Goal: Transaction & Acquisition: Purchase product/service

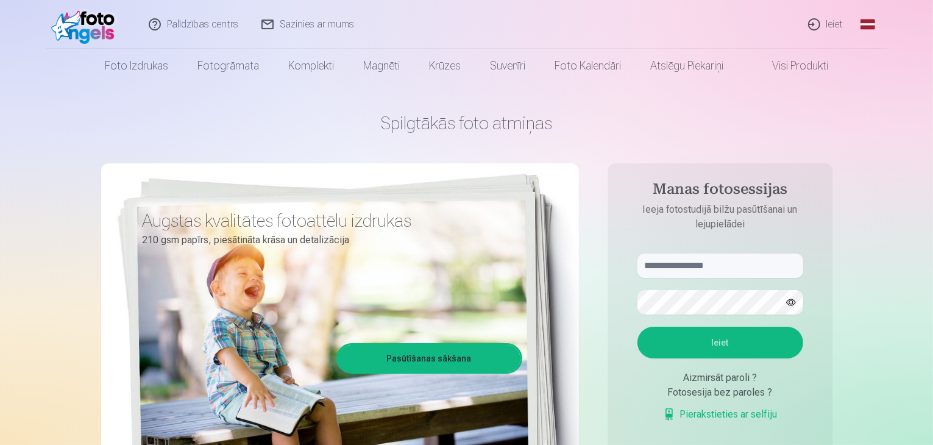
click at [810, 67] on link "Visi produkti" at bounding box center [790, 66] width 105 height 34
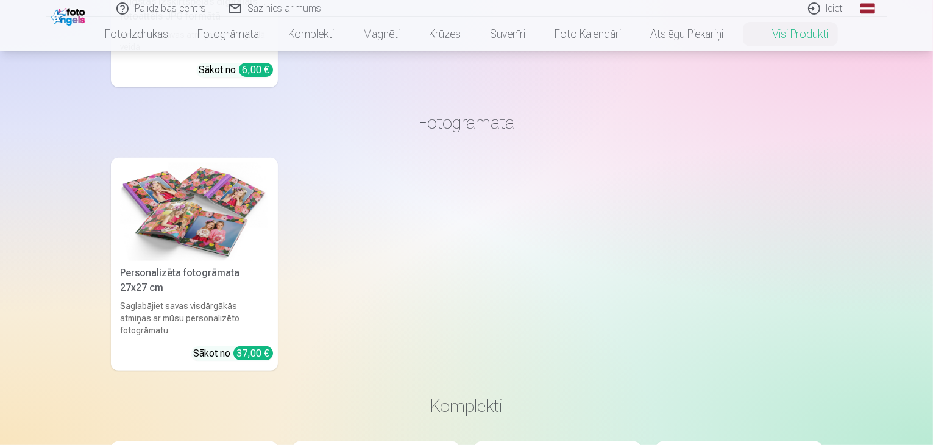
scroll to position [671, 0]
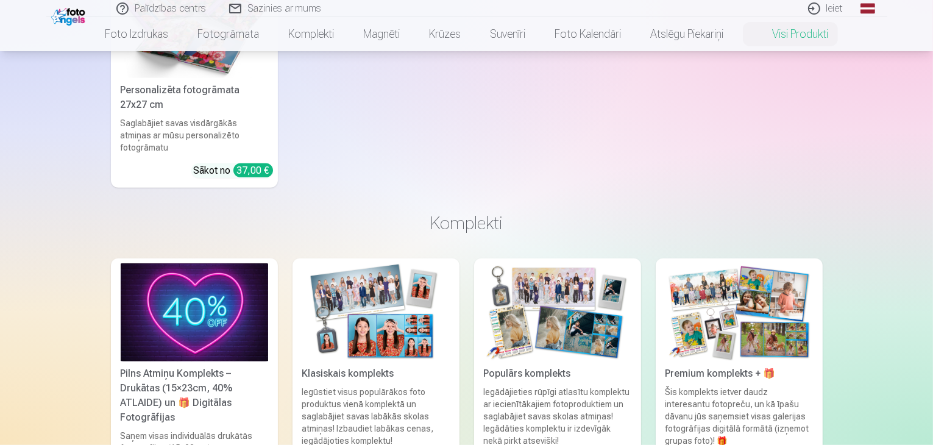
click at [482, 213] on h3 "Komplekti" at bounding box center [467, 223] width 693 height 22
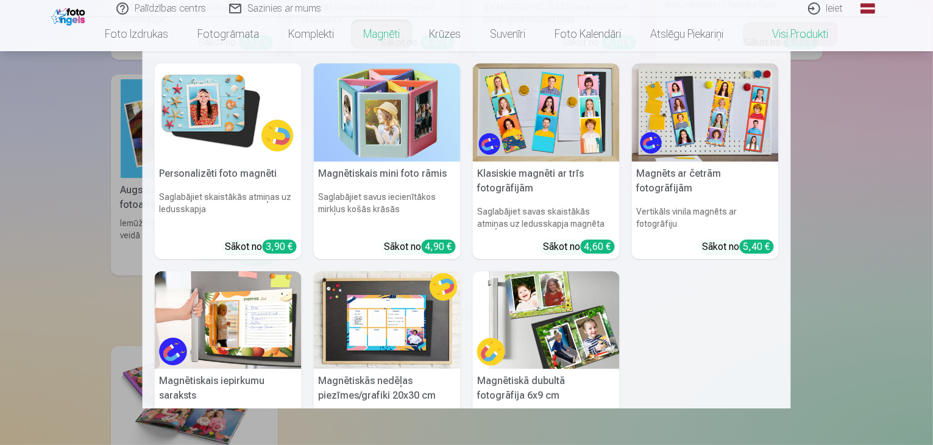
scroll to position [183, 0]
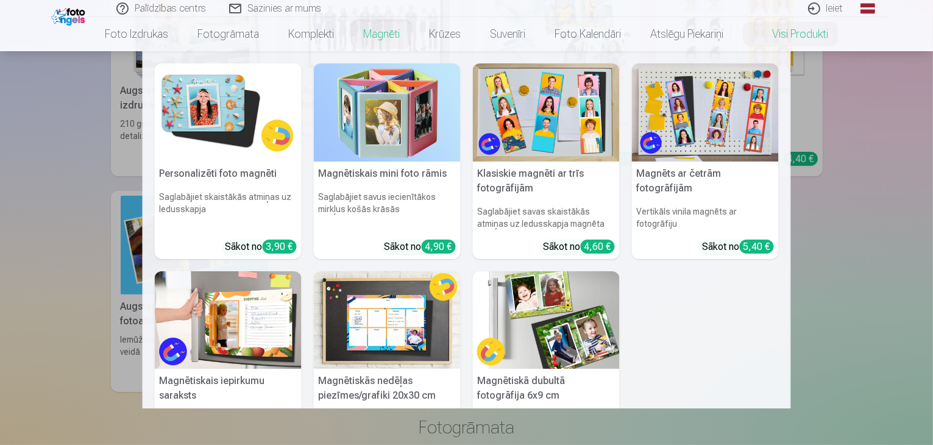
click at [29, 123] on nav "Personalizēti foto magnēti Saglabājiet skaistākās atmiņas uz ledusskapja Sākot …" at bounding box center [466, 229] width 933 height 357
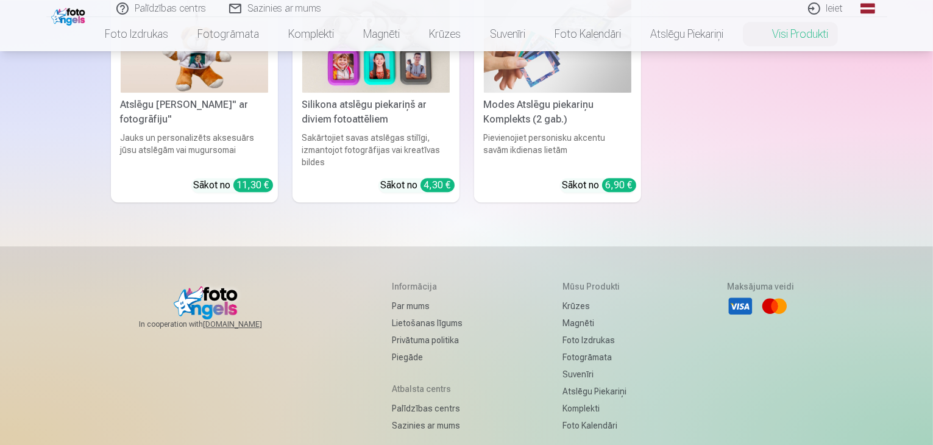
scroll to position [3475, 0]
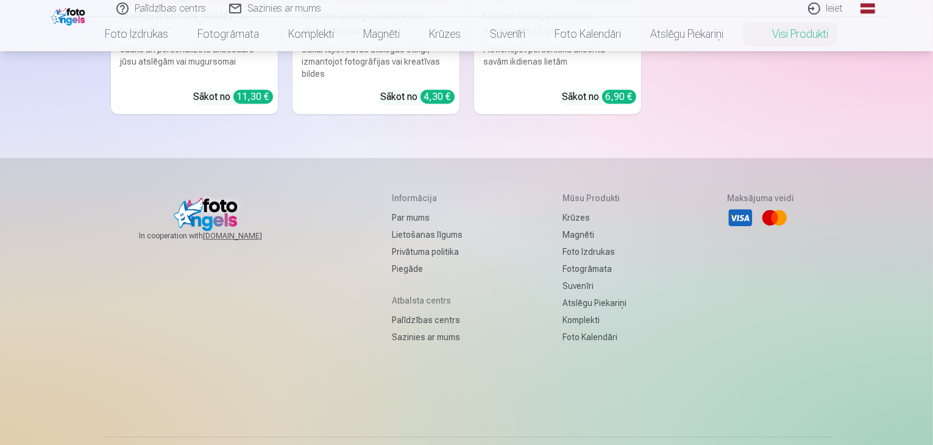
click at [396, 209] on link "Par mums" at bounding box center [427, 217] width 71 height 17
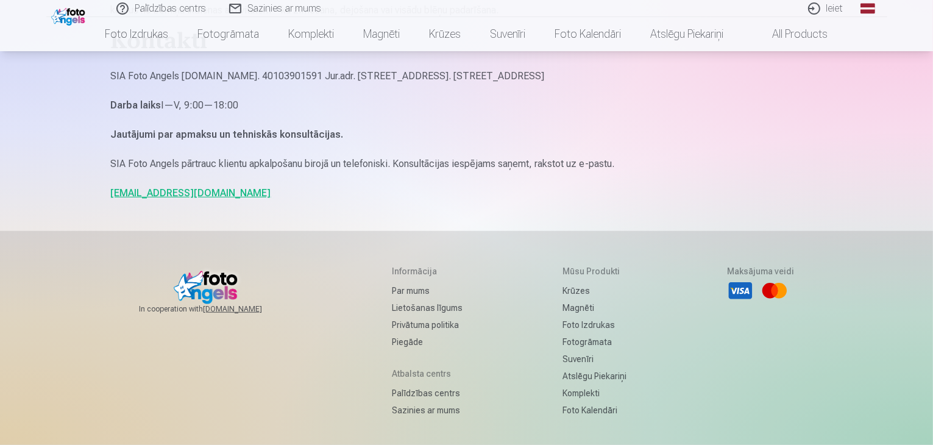
scroll to position [1097, 0]
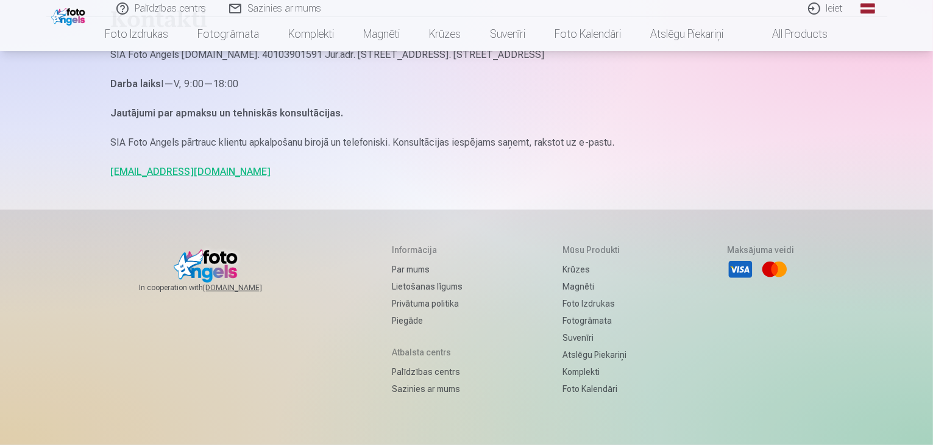
click at [402, 247] on h5 "Informācija" at bounding box center [427, 250] width 71 height 12
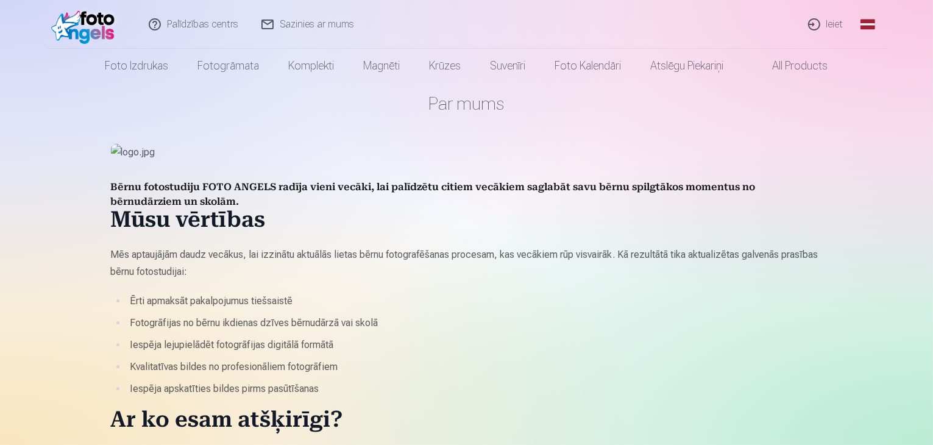
scroll to position [0, 0]
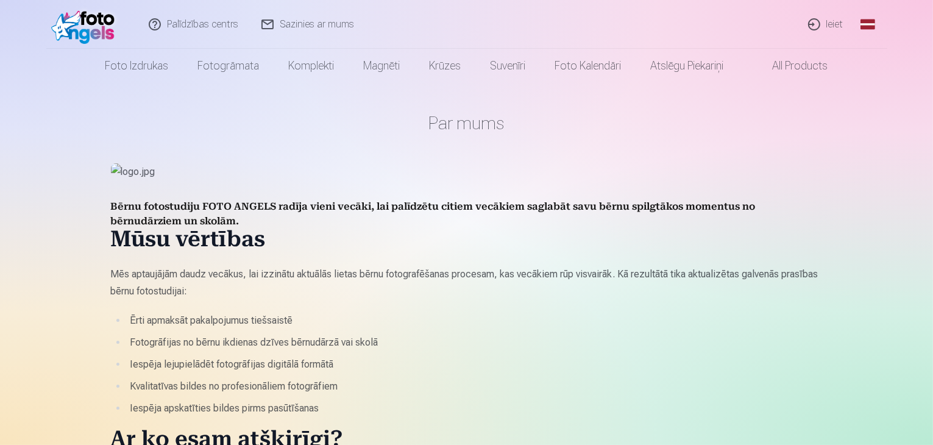
click at [70, 33] on img at bounding box center [86, 24] width 70 height 39
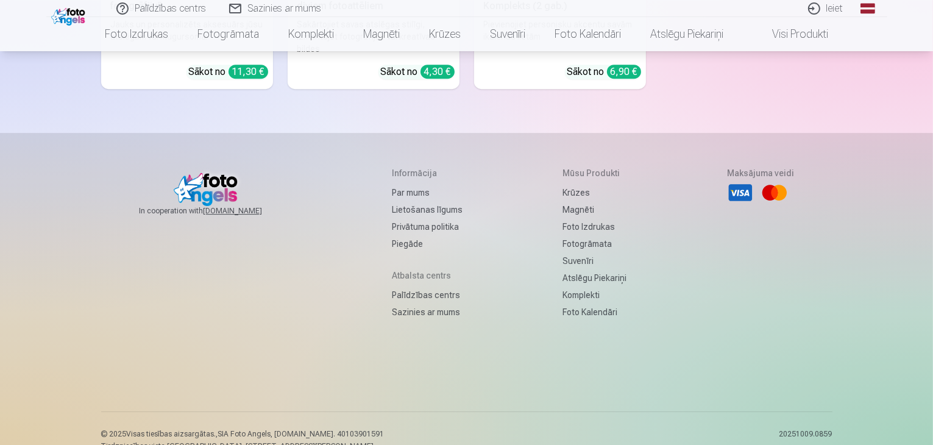
scroll to position [3987, 0]
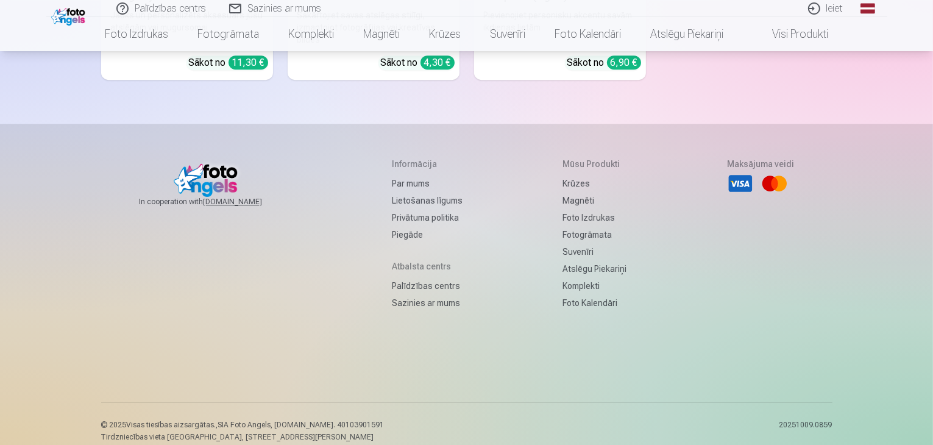
click at [405, 226] on link "Piegāde" at bounding box center [427, 234] width 71 height 17
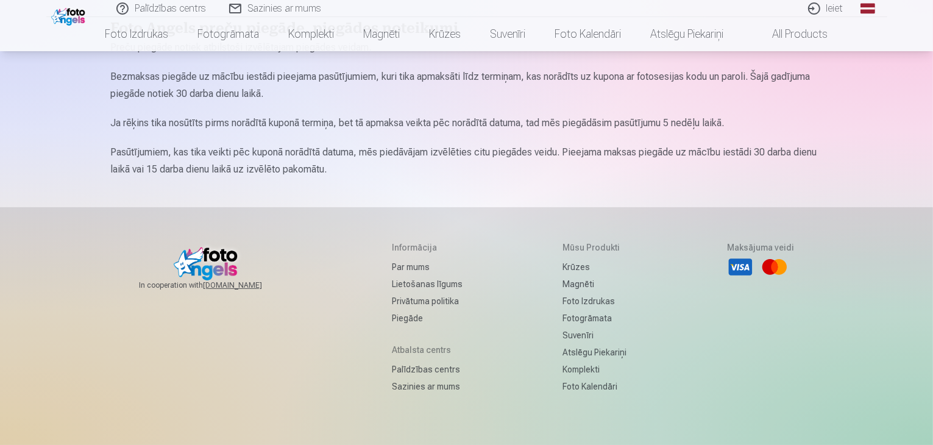
scroll to position [183, 0]
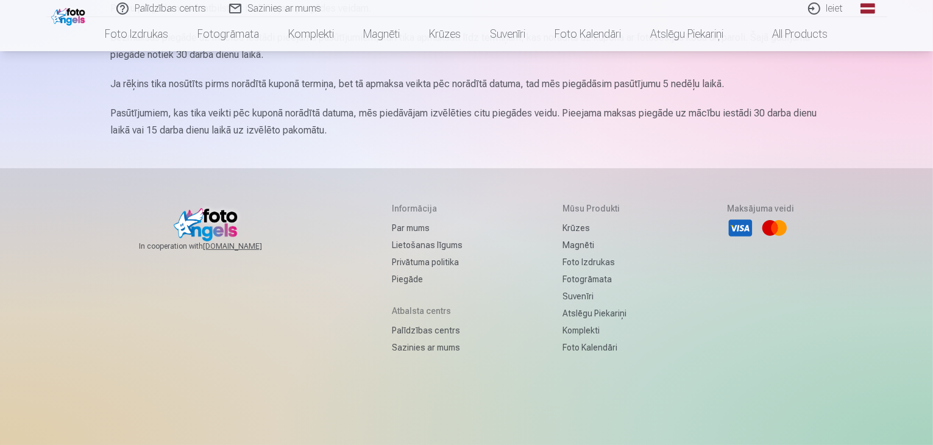
click at [418, 310] on h5 "Atbalsta centrs" at bounding box center [427, 311] width 71 height 12
click at [402, 330] on link "Palīdzības centrs" at bounding box center [427, 330] width 71 height 17
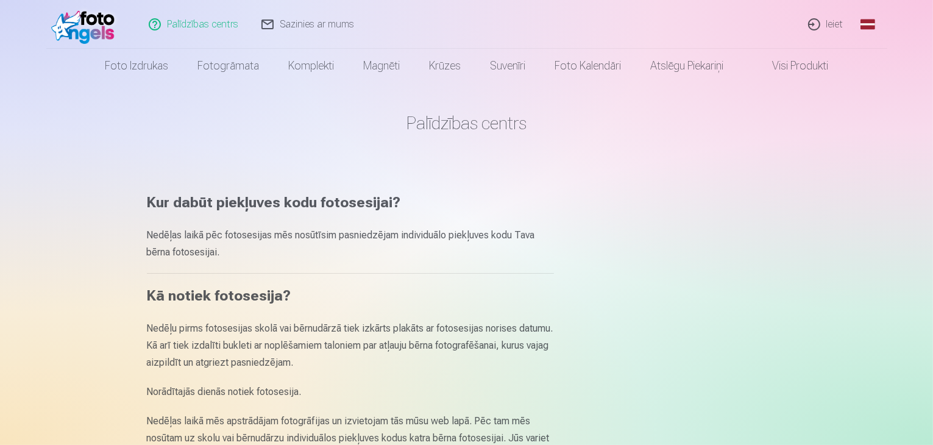
click at [79, 12] on img at bounding box center [86, 24] width 70 height 39
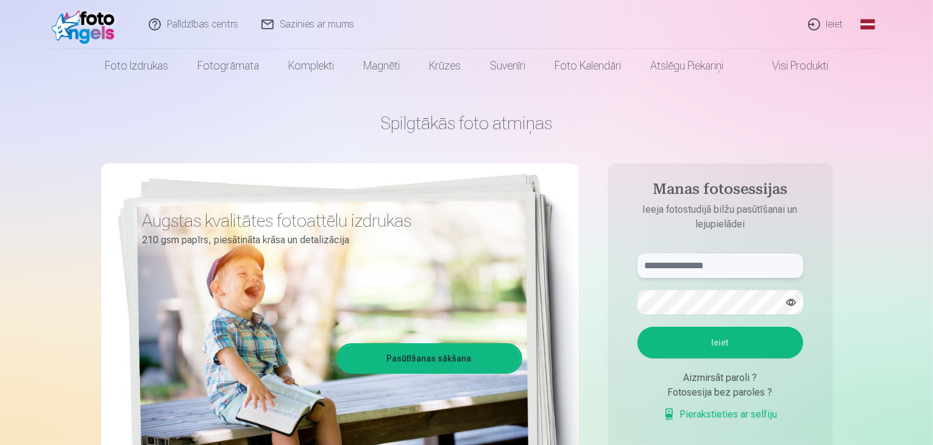
click at [705, 262] on input "text" at bounding box center [721, 266] width 166 height 24
click at [780, 304] on button "button" at bounding box center [791, 302] width 23 height 23
click at [754, 259] on input "text" at bounding box center [721, 266] width 166 height 24
type input "**********"
click at [693, 318] on form "**********" at bounding box center [721, 344] width 190 height 180
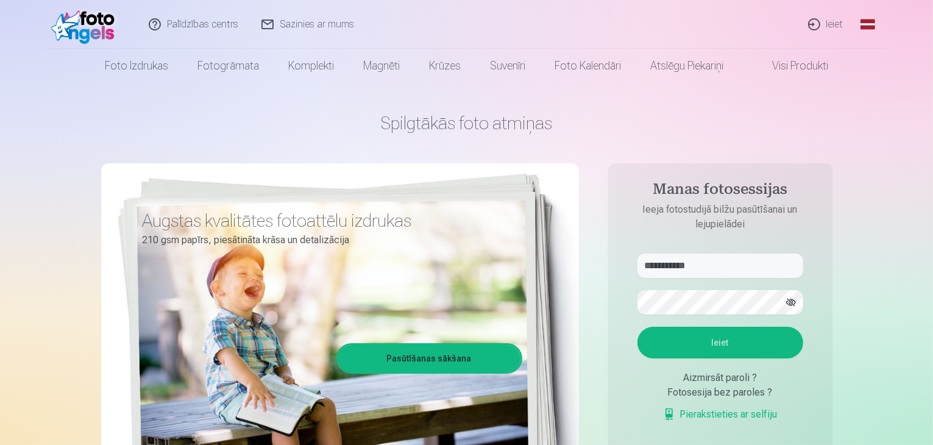
click at [722, 348] on button "Ieiet" at bounding box center [721, 343] width 166 height 32
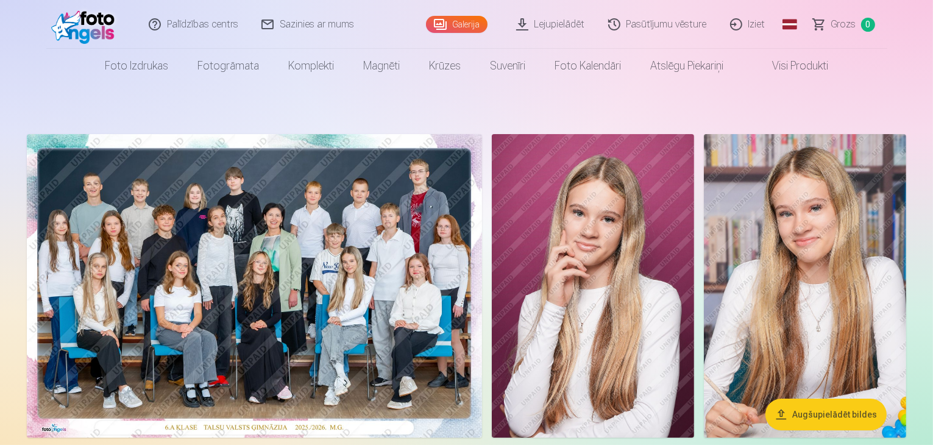
click at [482, 246] on img at bounding box center [254, 286] width 455 height 304
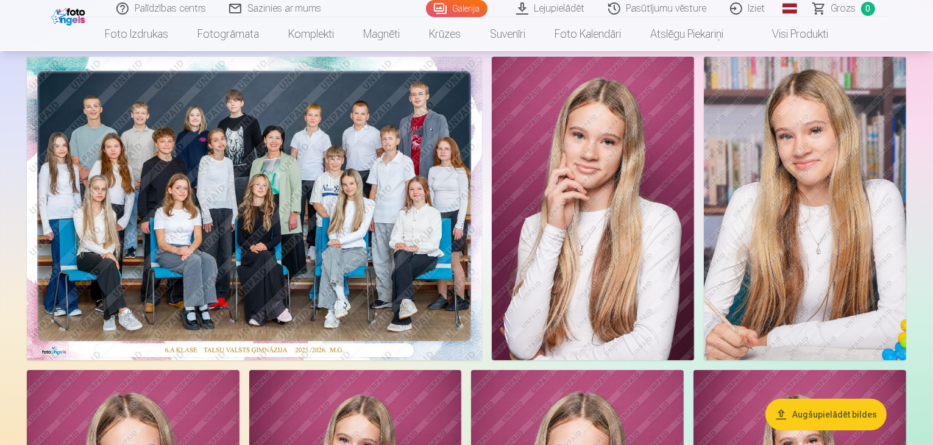
scroll to position [122, 0]
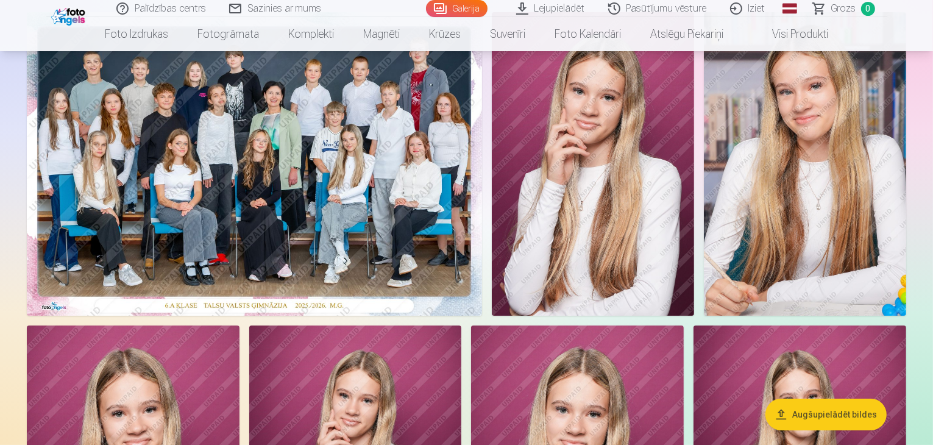
click at [434, 166] on img at bounding box center [254, 164] width 455 height 304
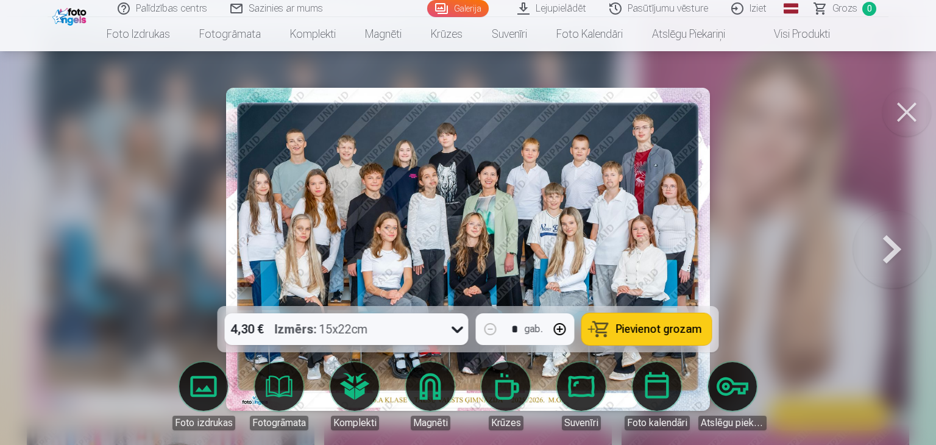
click at [514, 240] on img at bounding box center [468, 249] width 484 height 323
click at [532, 187] on img at bounding box center [468, 249] width 484 height 323
click at [466, 161] on img at bounding box center [468, 249] width 484 height 323
click at [452, 325] on icon at bounding box center [458, 329] width 20 height 20
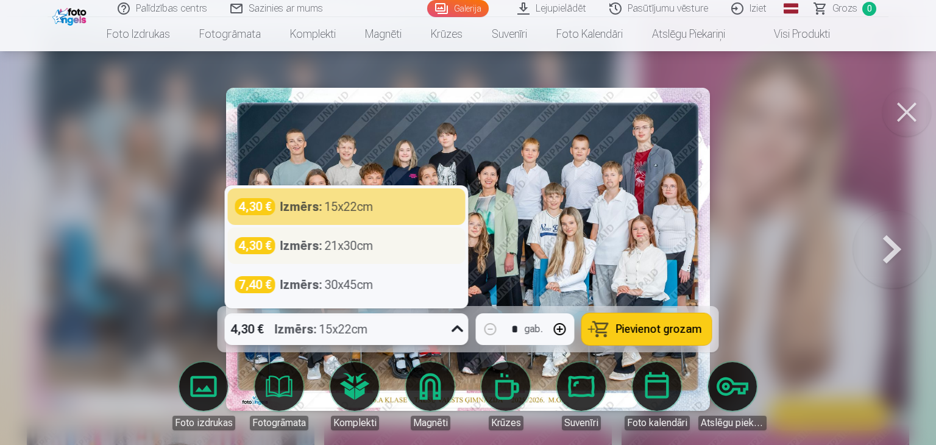
click at [355, 247] on div "Izmērs : 21x30cm" at bounding box center [326, 245] width 93 height 17
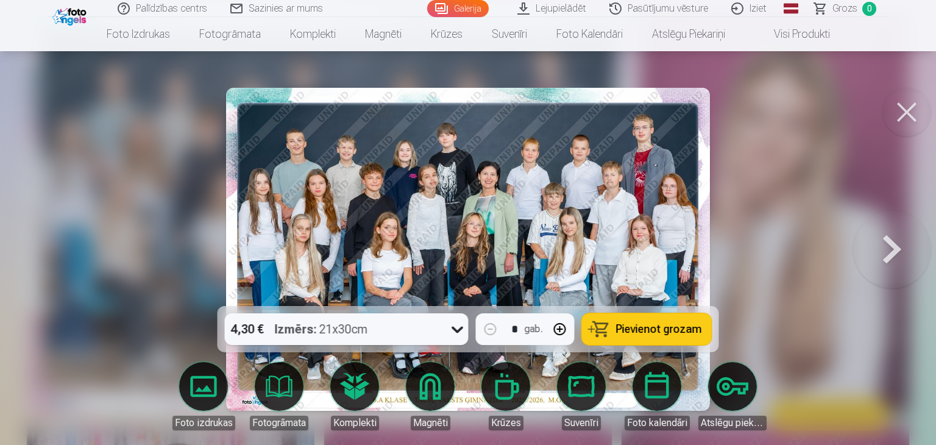
click at [652, 325] on span "Pievienot grozam" at bounding box center [659, 329] width 86 height 11
click at [890, 252] on button at bounding box center [893, 249] width 78 height 89
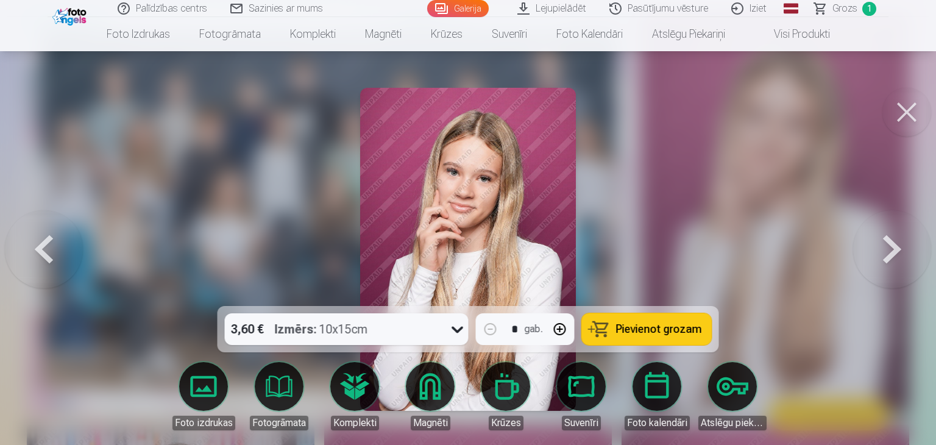
click at [895, 246] on button at bounding box center [893, 249] width 78 height 89
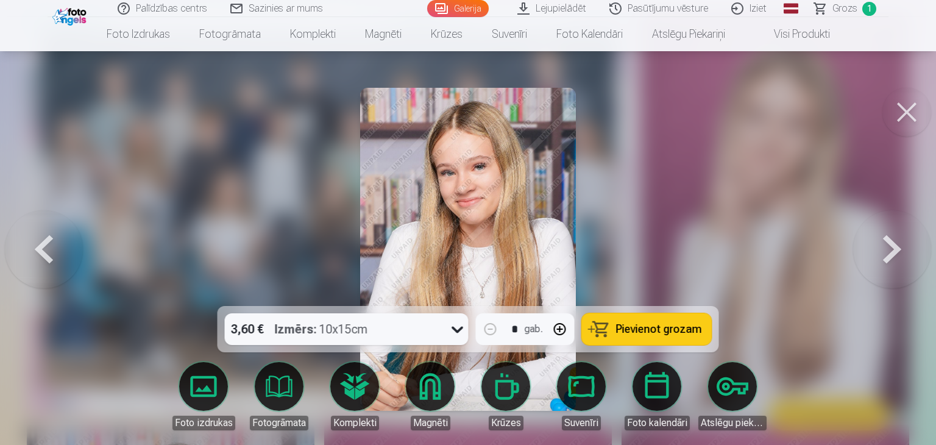
click at [895, 246] on button at bounding box center [893, 249] width 78 height 89
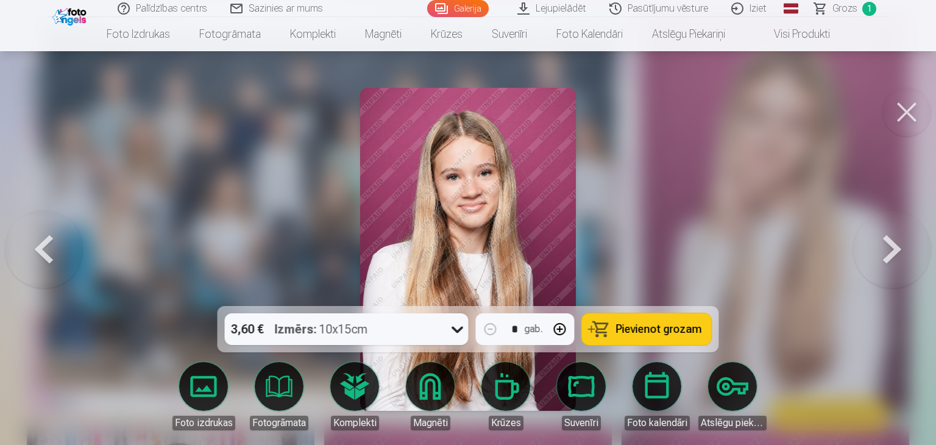
click at [895, 246] on button at bounding box center [893, 249] width 78 height 89
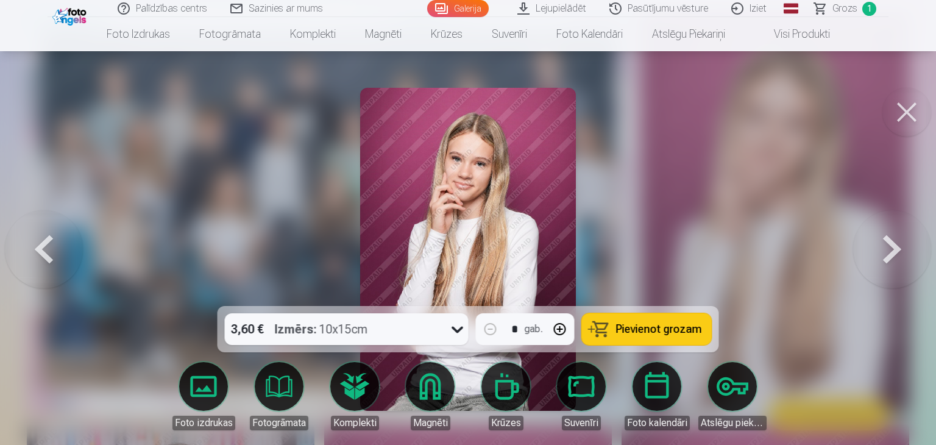
click at [895, 246] on button at bounding box center [893, 249] width 78 height 89
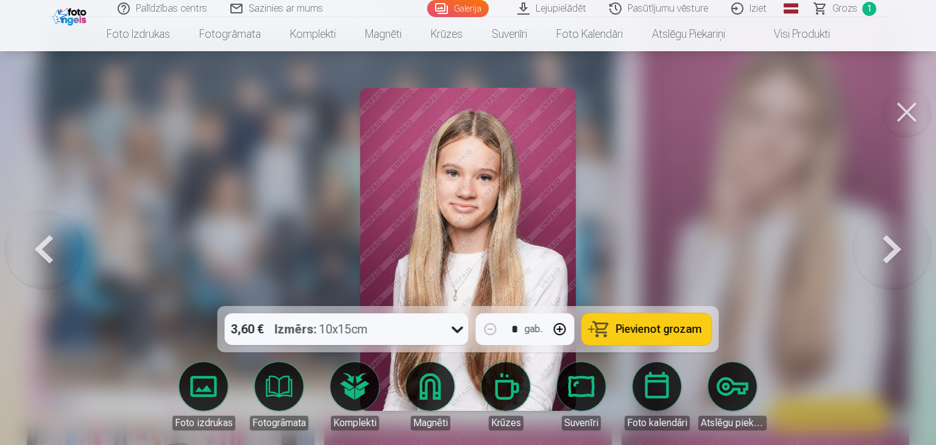
click at [895, 246] on button at bounding box center [893, 249] width 78 height 89
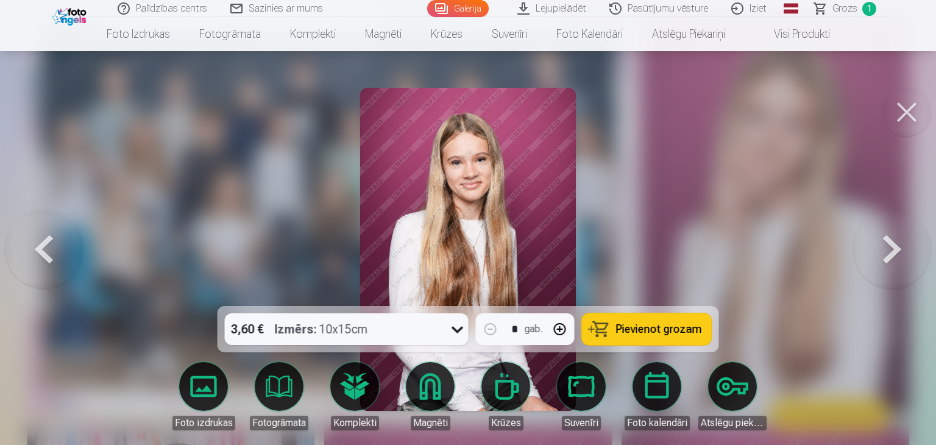
click at [895, 246] on button at bounding box center [893, 249] width 78 height 89
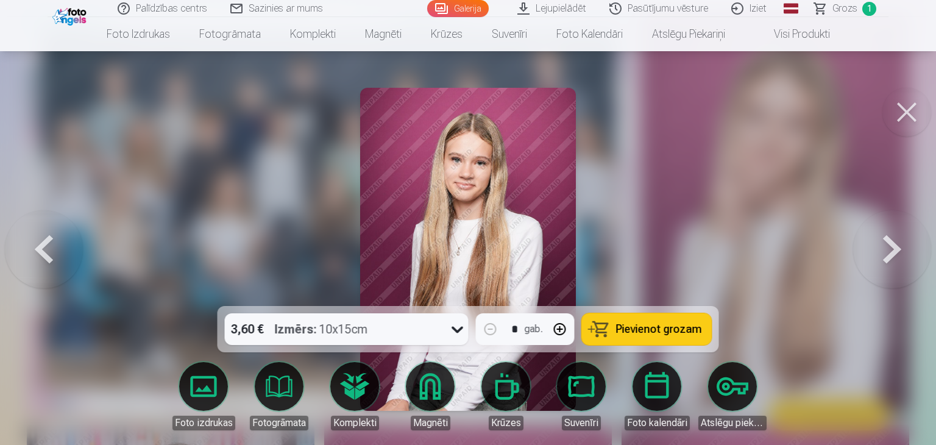
click at [895, 246] on button at bounding box center [893, 249] width 78 height 89
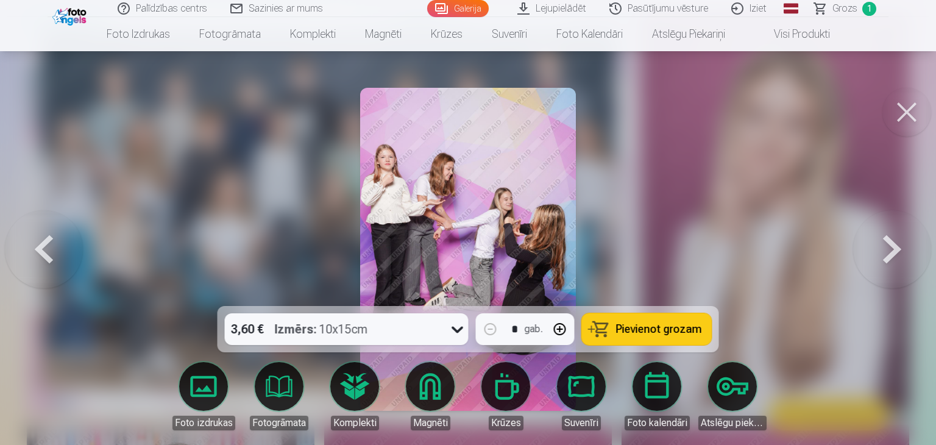
click at [456, 323] on icon at bounding box center [458, 329] width 20 height 20
click at [886, 249] on button at bounding box center [893, 249] width 78 height 89
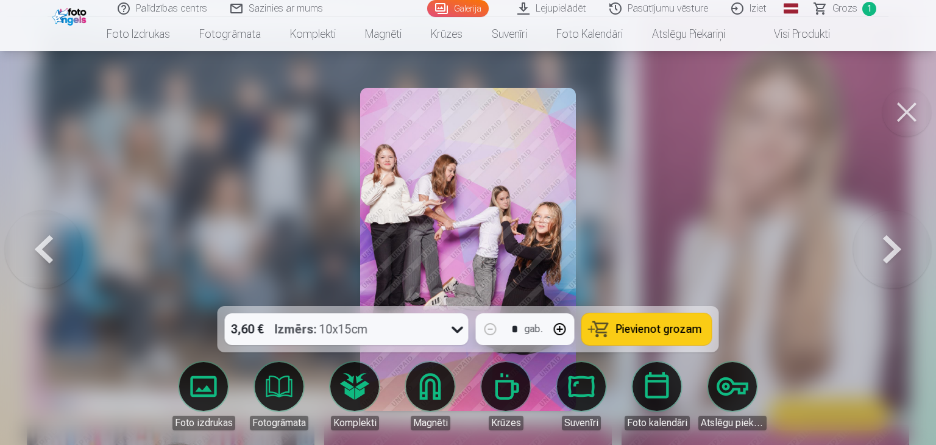
click at [894, 262] on button at bounding box center [893, 249] width 78 height 89
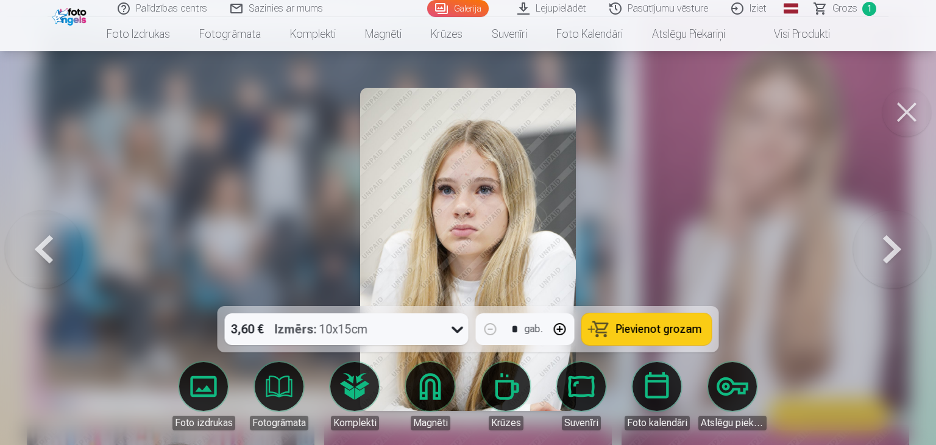
click at [890, 255] on button at bounding box center [893, 249] width 78 height 89
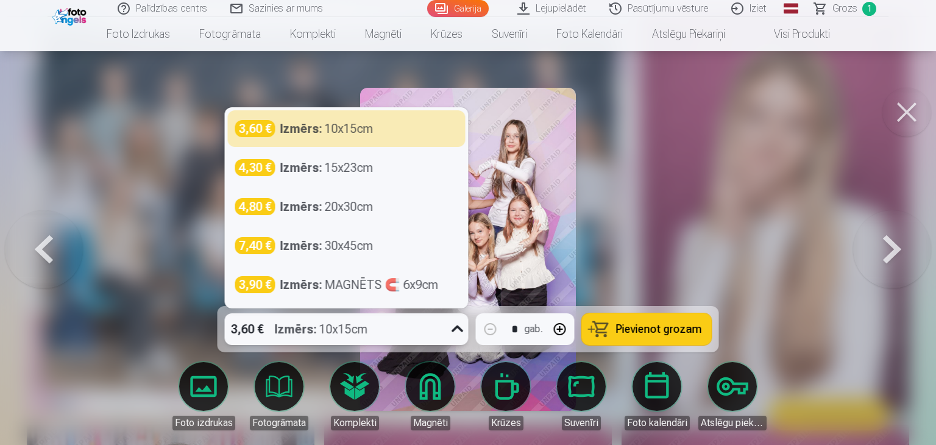
click at [455, 328] on icon at bounding box center [458, 329] width 12 height 7
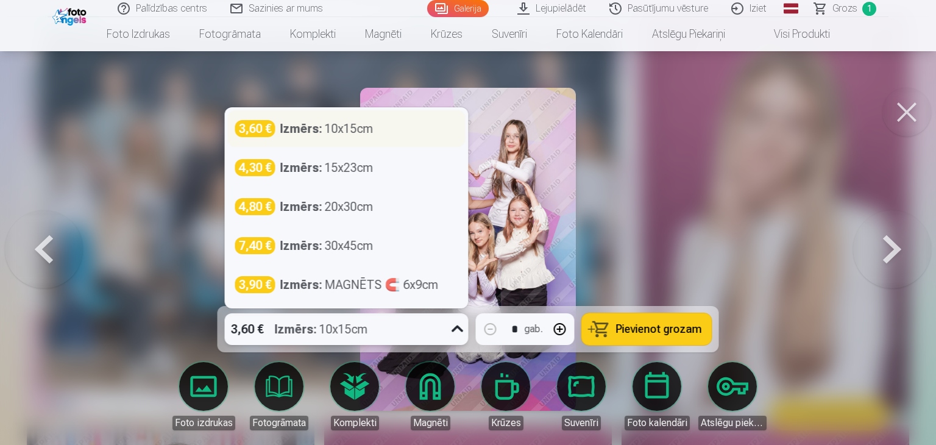
click at [328, 129] on div "Izmērs : 10x15cm" at bounding box center [326, 128] width 93 height 17
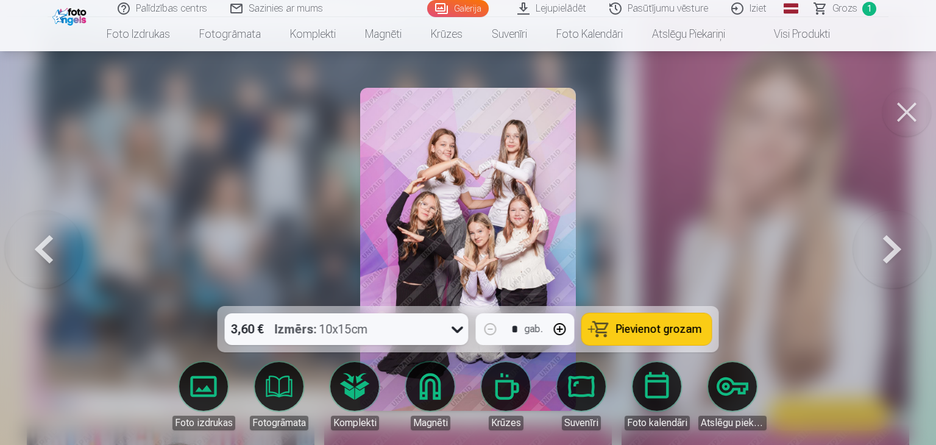
click at [615, 329] on button "Pievienot grozam" at bounding box center [647, 329] width 130 height 32
click at [883, 254] on button at bounding box center [893, 249] width 78 height 89
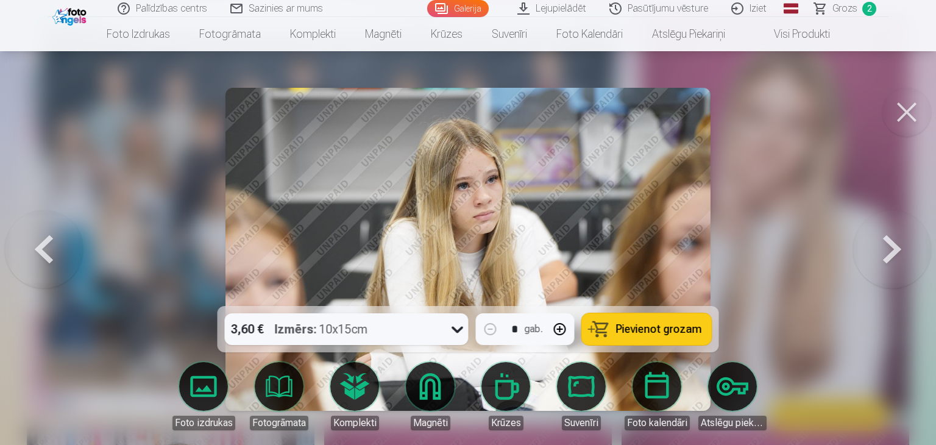
click at [894, 243] on button at bounding box center [893, 249] width 78 height 89
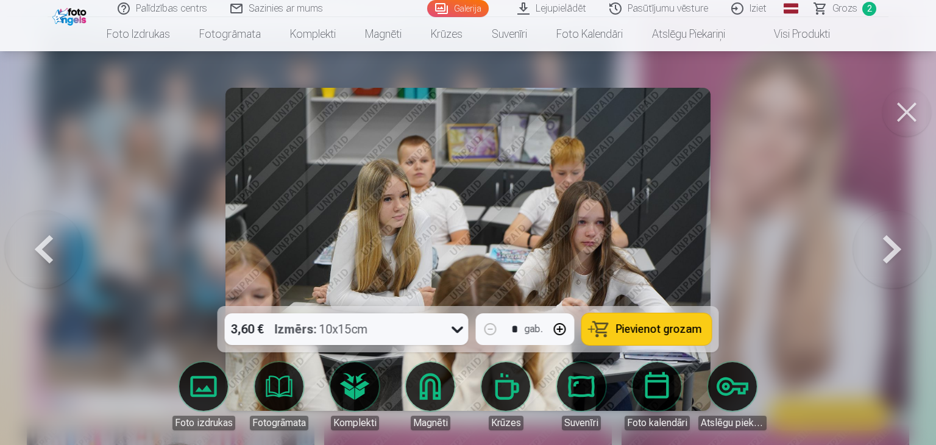
click at [894, 243] on button at bounding box center [893, 249] width 78 height 89
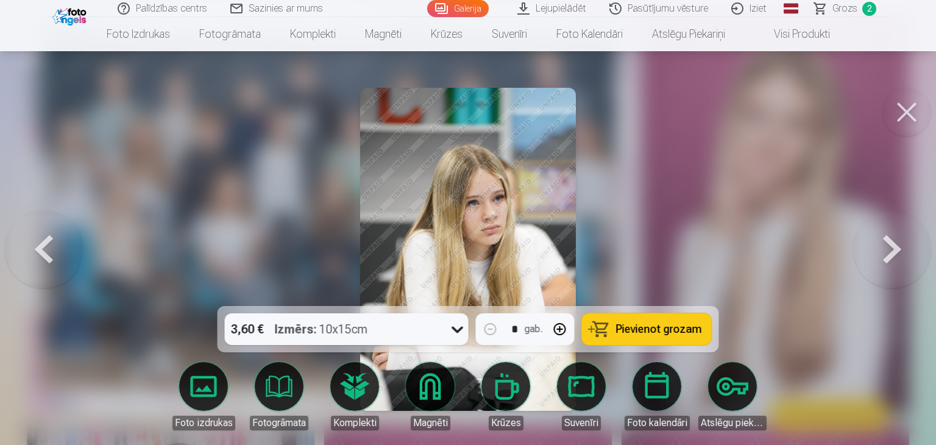
click at [44, 242] on button at bounding box center [44, 249] width 78 height 89
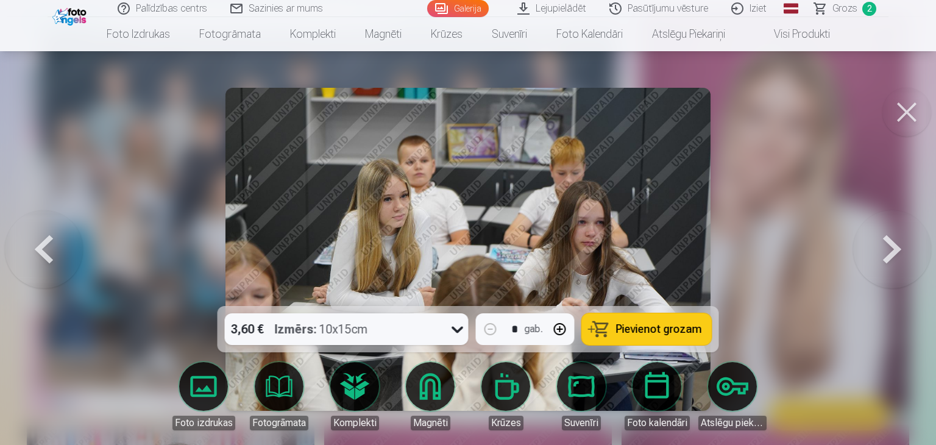
click at [894, 252] on button at bounding box center [893, 249] width 78 height 89
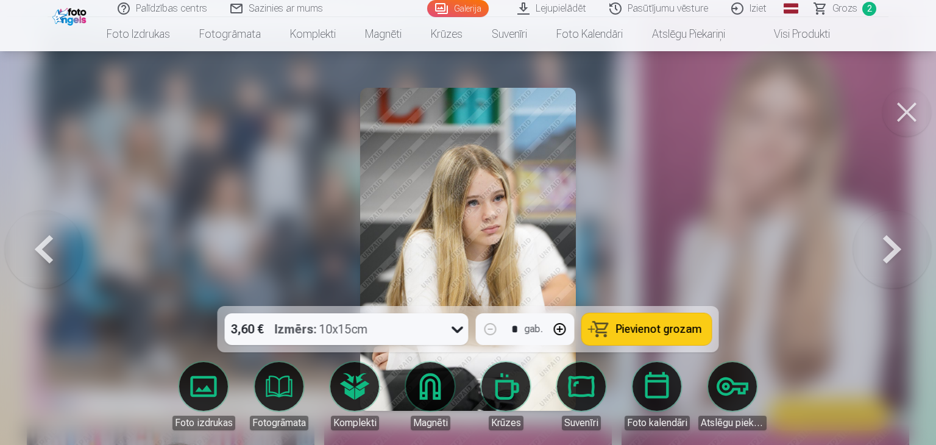
click at [894, 252] on button at bounding box center [893, 249] width 78 height 89
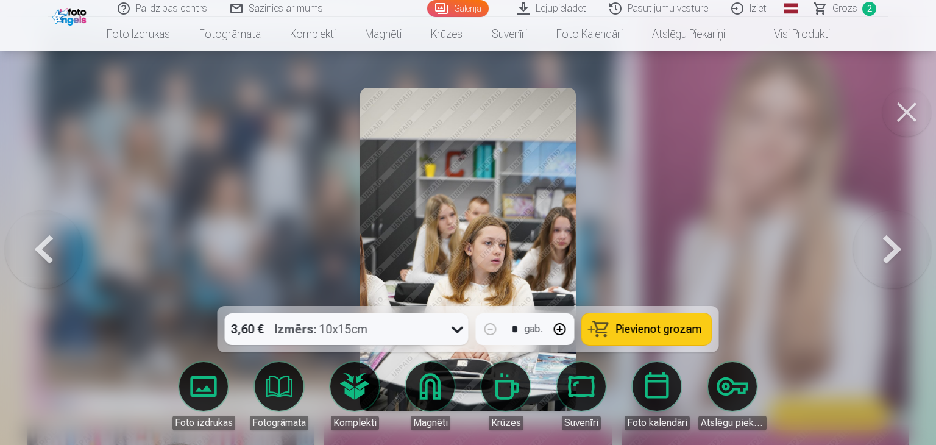
click at [894, 252] on button at bounding box center [893, 249] width 78 height 89
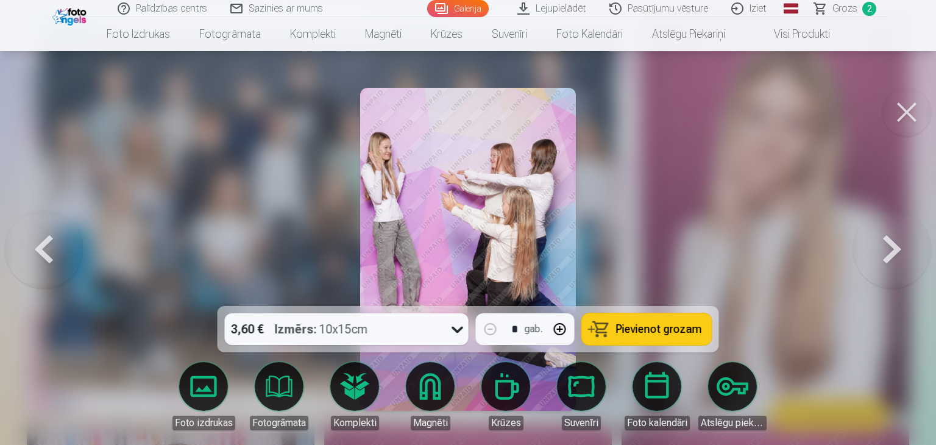
click at [891, 252] on button at bounding box center [893, 249] width 78 height 89
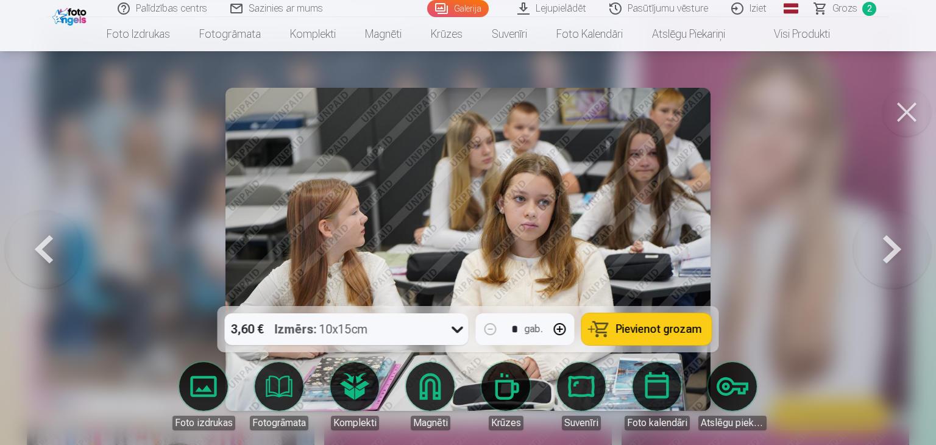
click at [891, 252] on button at bounding box center [893, 249] width 78 height 89
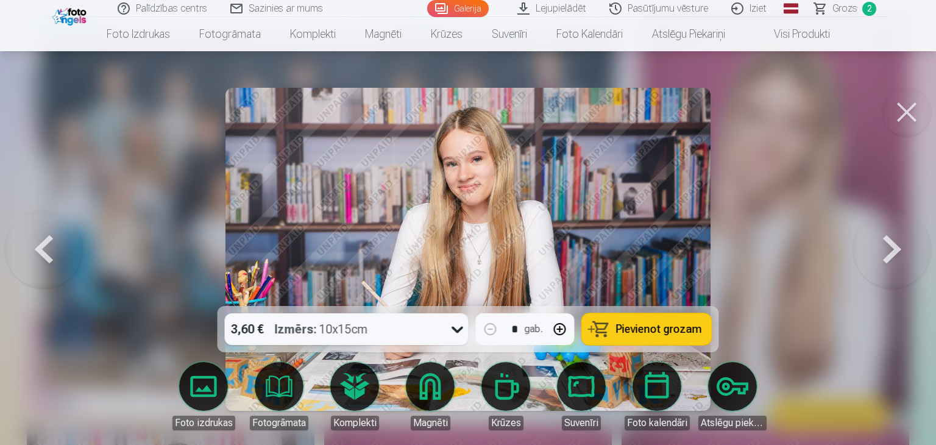
click at [889, 252] on button at bounding box center [893, 249] width 78 height 89
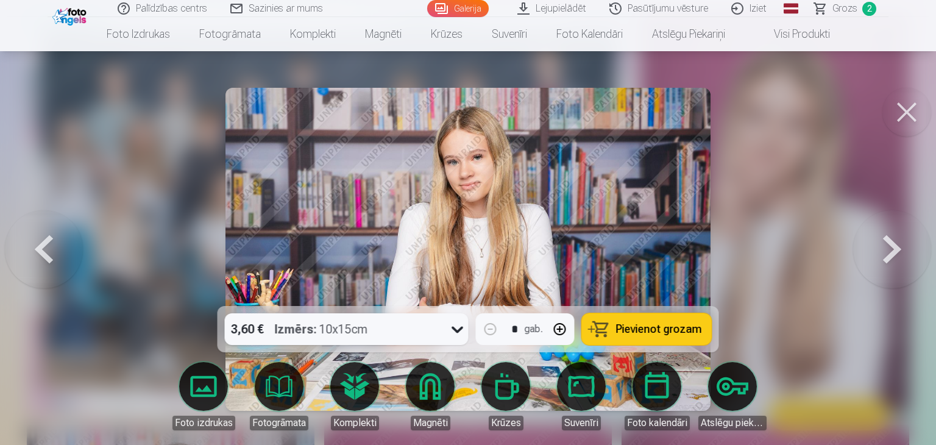
click at [889, 252] on button at bounding box center [893, 249] width 78 height 89
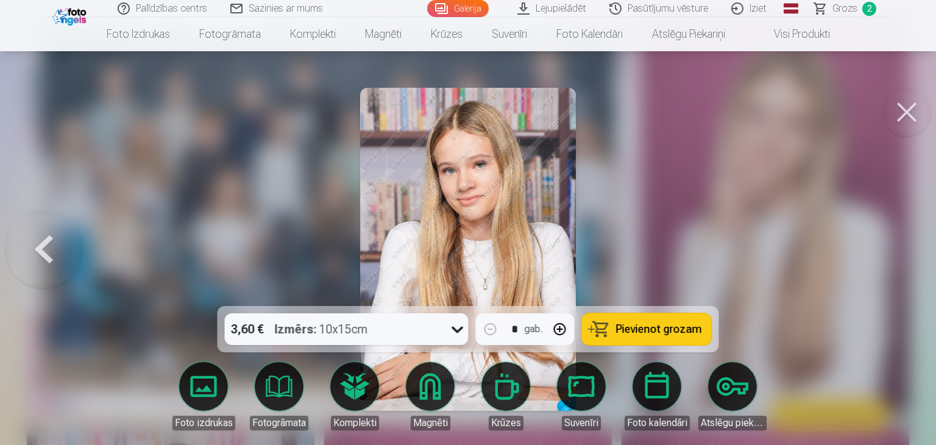
click at [889, 252] on div at bounding box center [468, 222] width 936 height 445
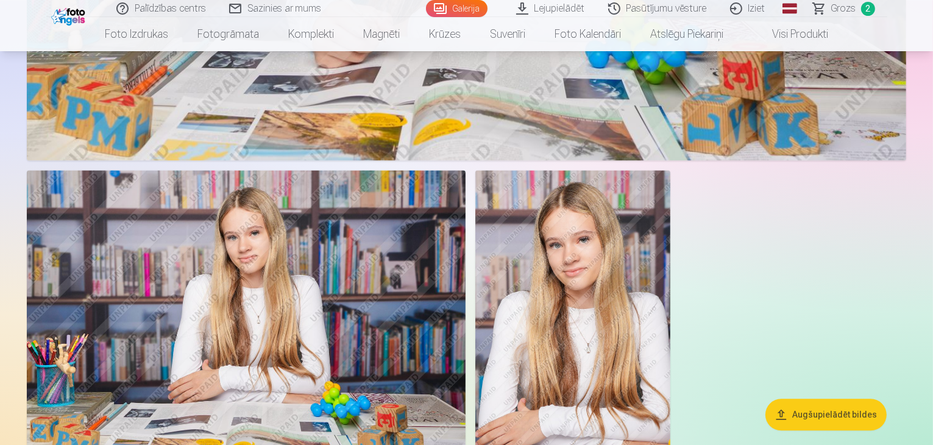
scroll to position [2683, 0]
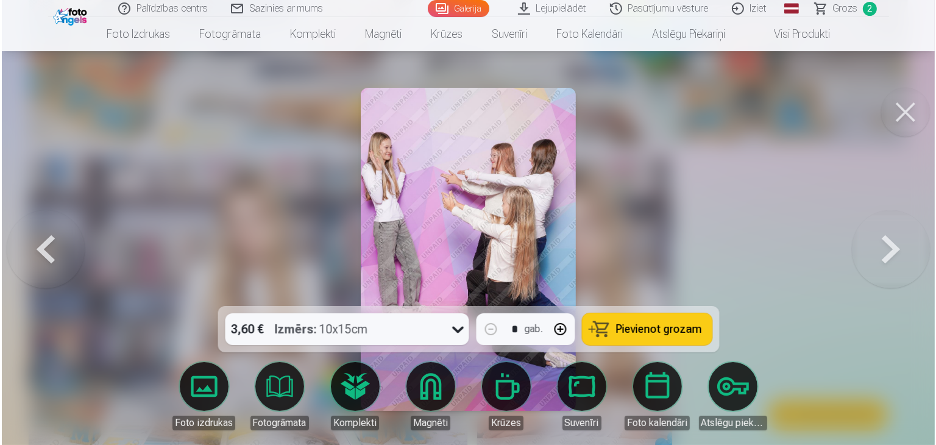
scroll to position [2691, 0]
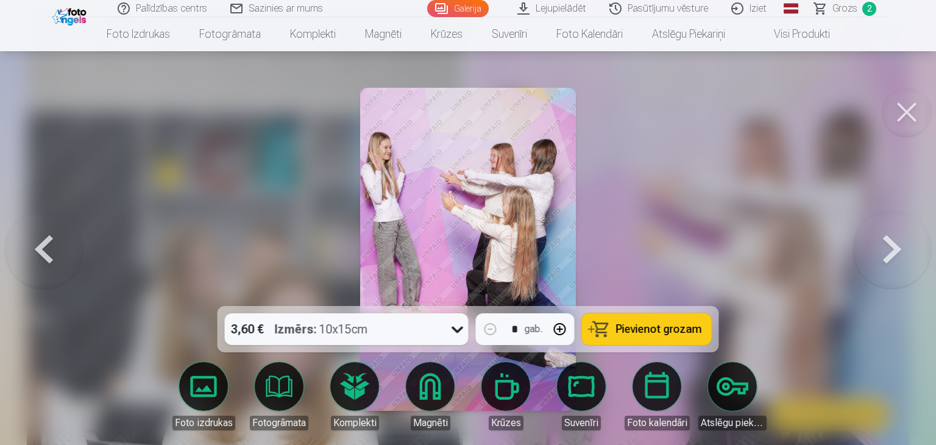
click at [649, 326] on span "Pievienot grozam" at bounding box center [659, 329] width 86 height 11
click at [911, 104] on button at bounding box center [907, 112] width 49 height 49
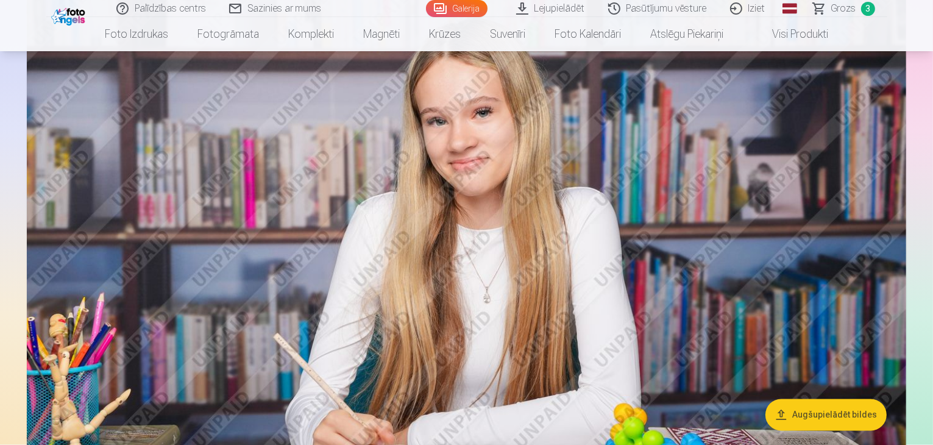
scroll to position [2195, 0]
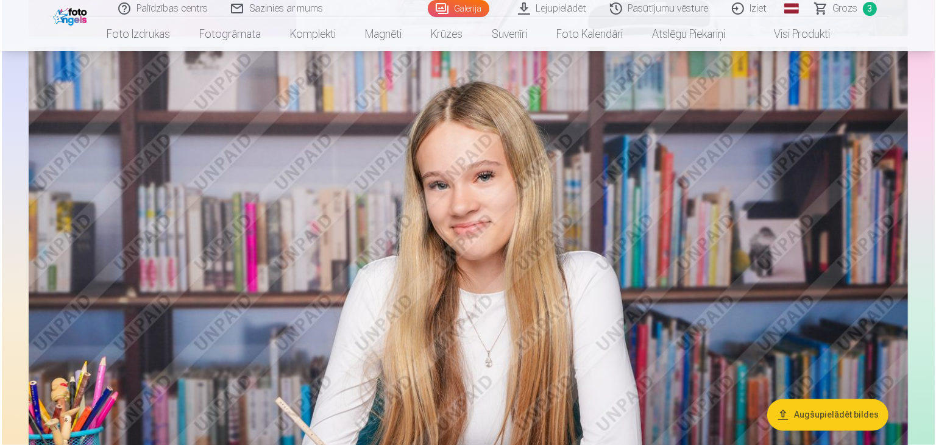
scroll to position [2200, 0]
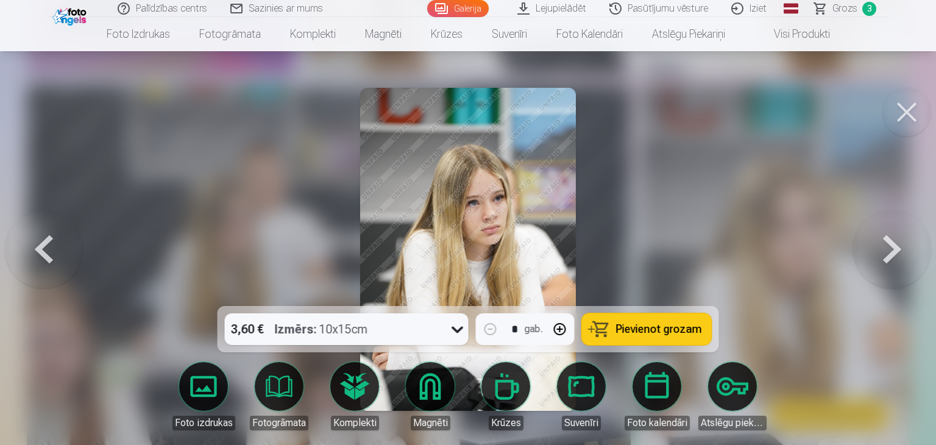
click at [566, 332] on button "button" at bounding box center [560, 329] width 29 height 29
click at [646, 327] on span "Pievienot grozam" at bounding box center [659, 329] width 86 height 11
type input "*"
click at [900, 118] on button at bounding box center [907, 112] width 49 height 49
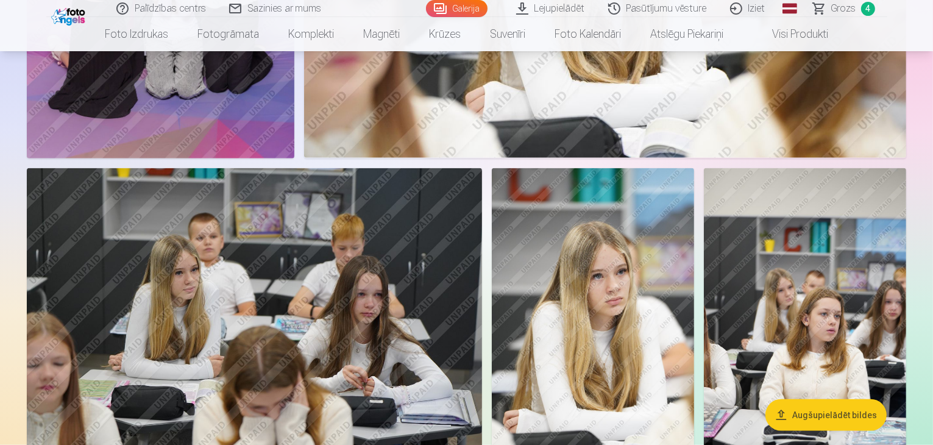
scroll to position [1341, 0]
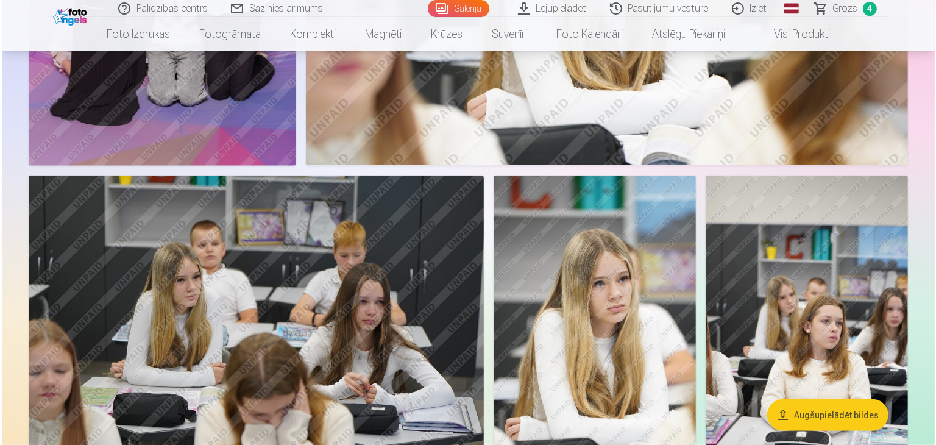
scroll to position [1344, 0]
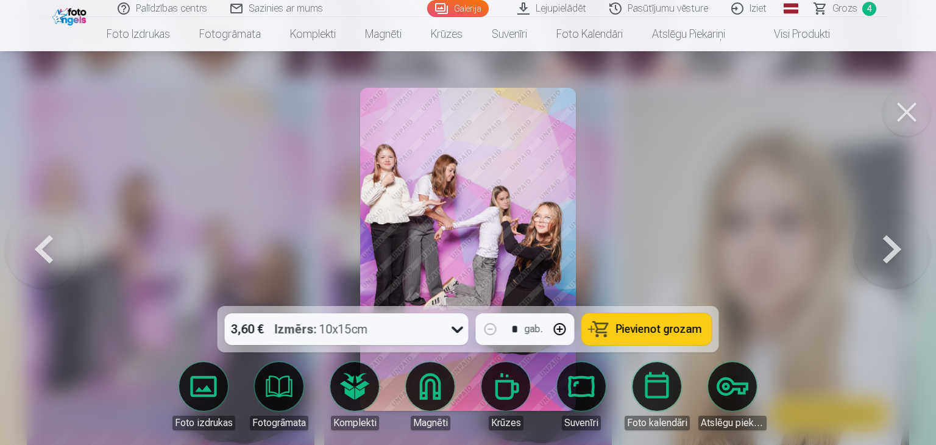
click at [911, 113] on button at bounding box center [907, 112] width 49 height 49
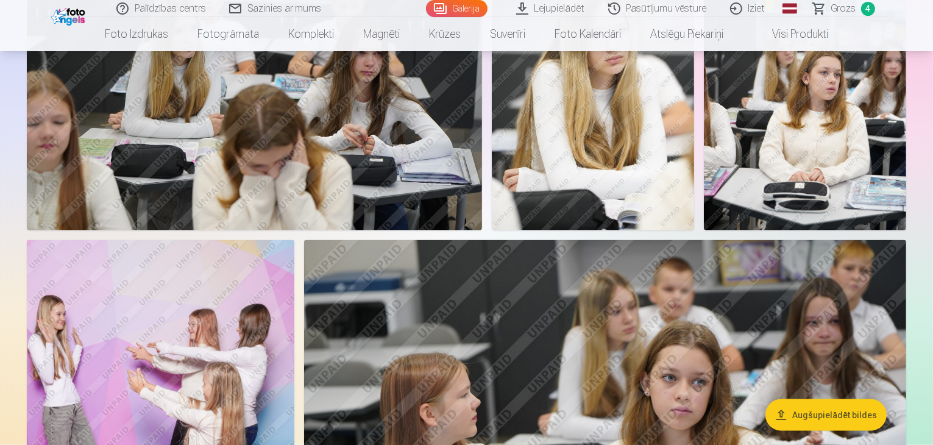
scroll to position [1463, 0]
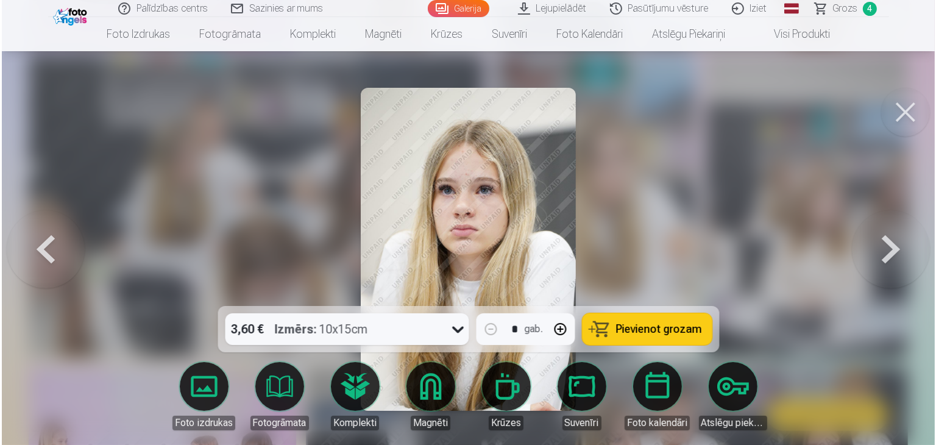
scroll to position [1468, 0]
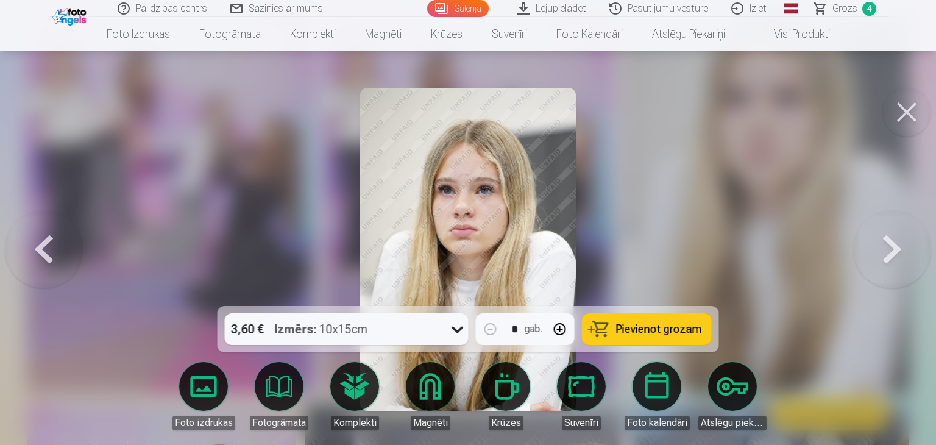
click at [612, 321] on button "Pievienot grozam" at bounding box center [647, 329] width 130 height 32
click at [910, 108] on button at bounding box center [907, 112] width 49 height 49
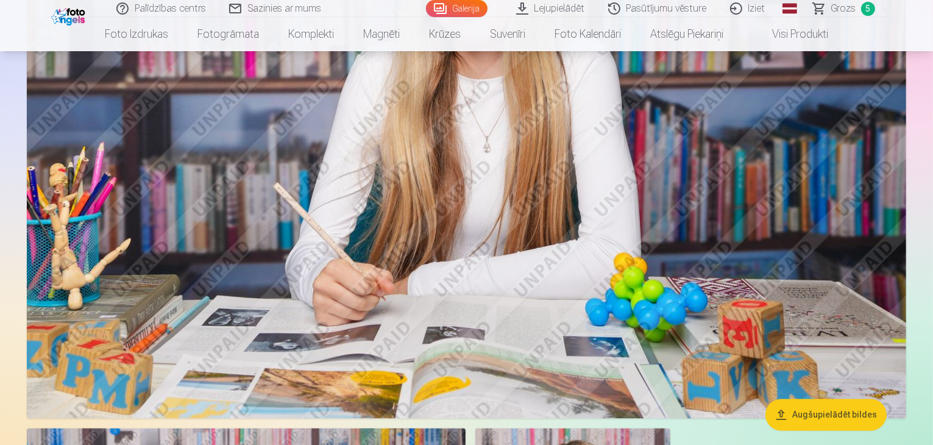
scroll to position [2256, 0]
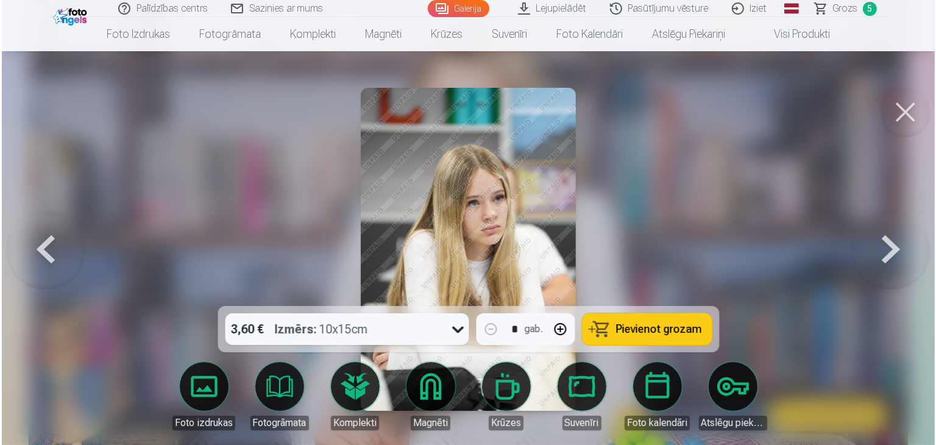
scroll to position [2261, 0]
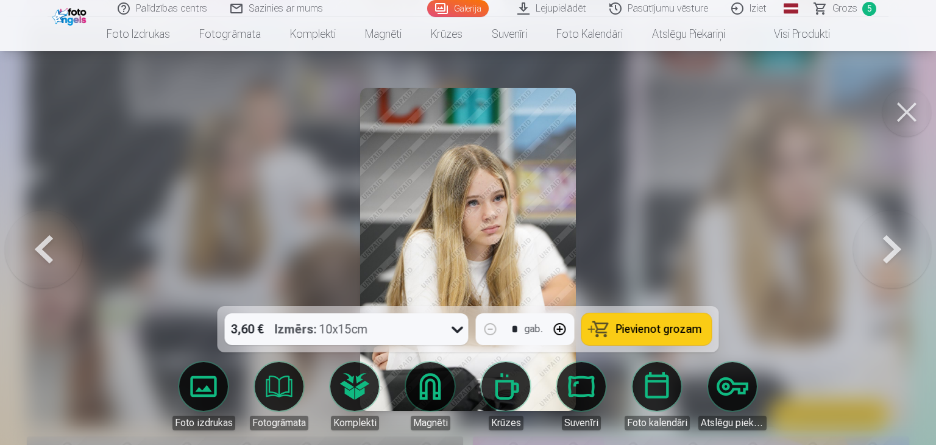
click at [602, 323] on button "Pievienot grozam" at bounding box center [647, 329] width 130 height 32
click at [840, 11] on span "Grozs" at bounding box center [845, 8] width 25 height 15
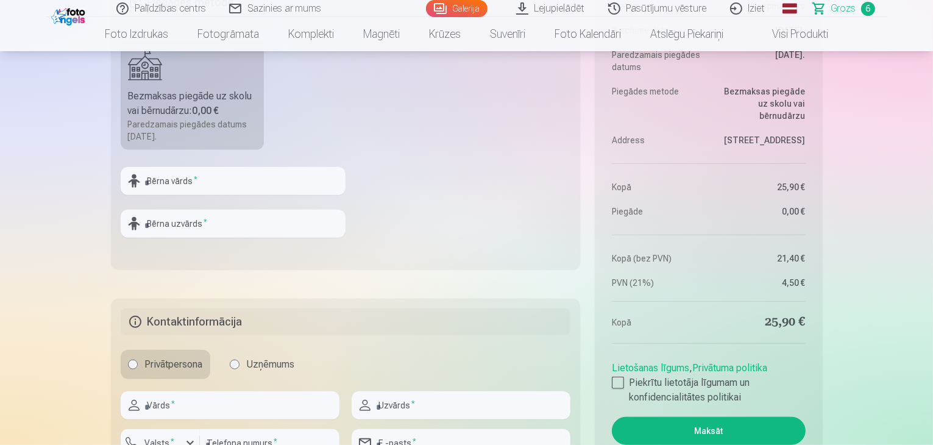
scroll to position [1097, 0]
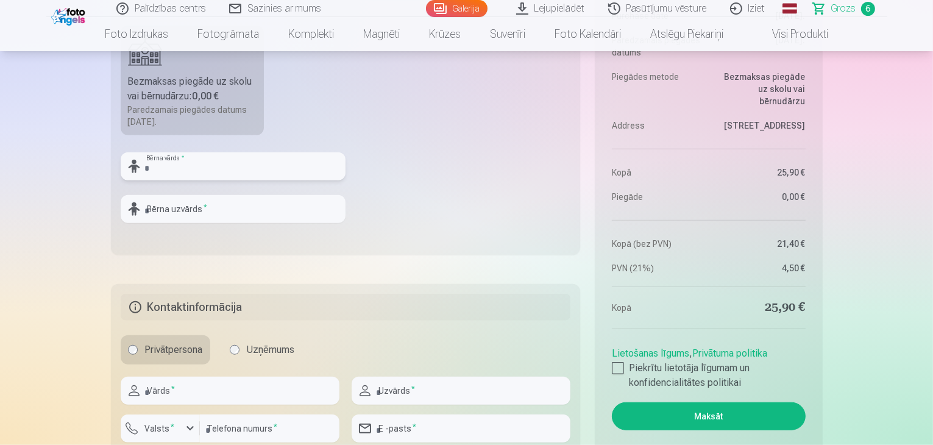
click at [247, 166] on input "text" at bounding box center [233, 166] width 225 height 28
type input "********"
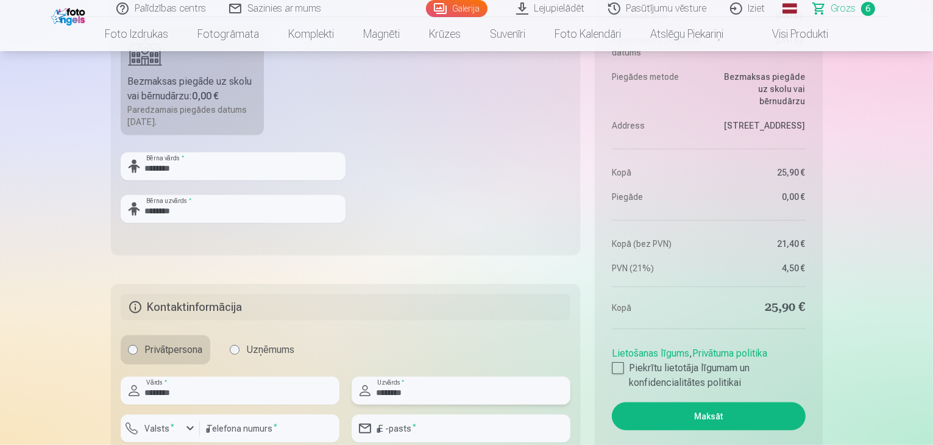
type input "**********"
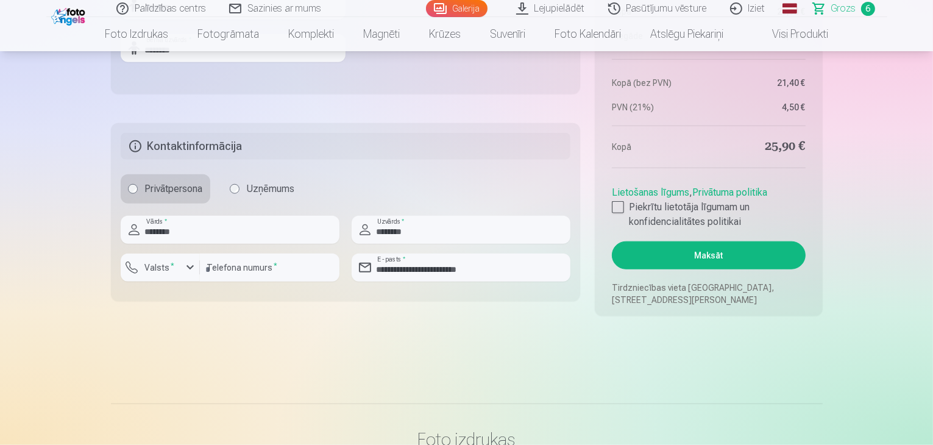
scroll to position [1280, 0]
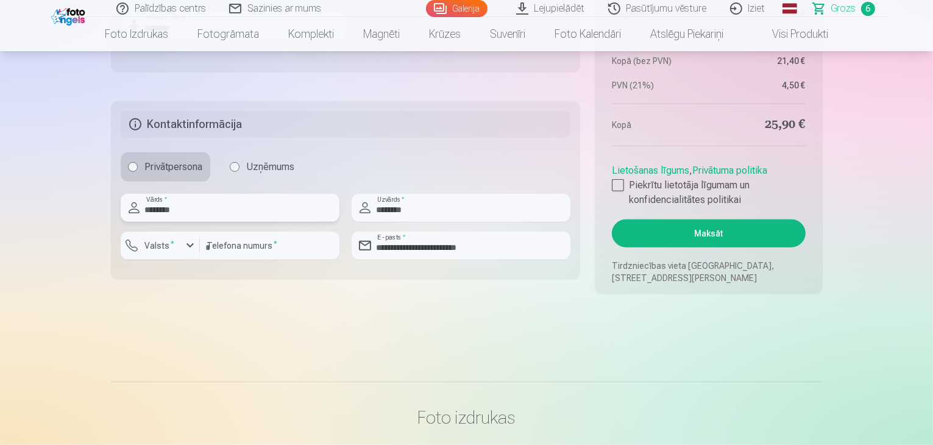
drag, startPoint x: 184, startPoint y: 207, endPoint x: 141, endPoint y: 216, distance: 43.1
click at [141, 216] on input "********" at bounding box center [230, 208] width 219 height 28
type input "*****"
click at [280, 242] on input "number" at bounding box center [270, 246] width 140 height 28
type input "********"
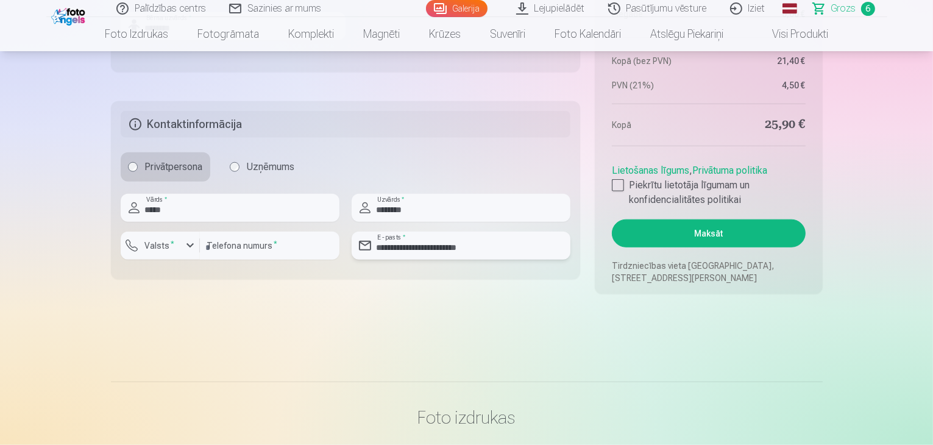
click at [428, 244] on input "**********" at bounding box center [461, 246] width 219 height 28
click at [450, 254] on input "**********" at bounding box center [461, 246] width 219 height 28
type input "*"
type input "**********"
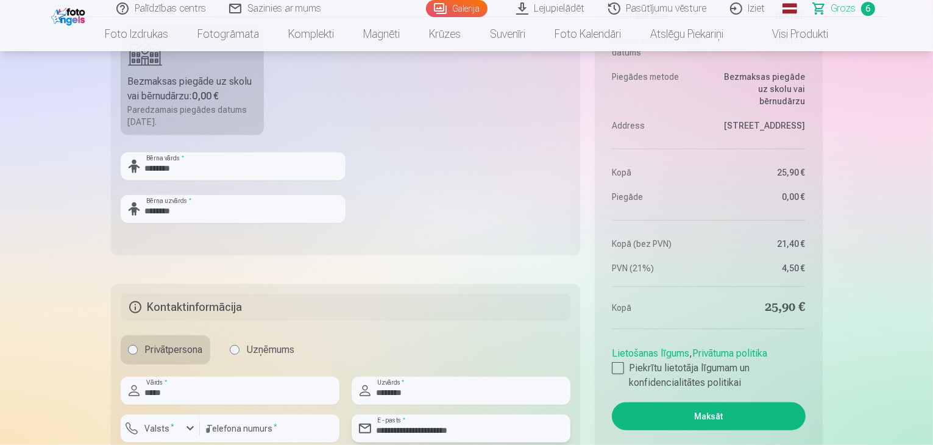
scroll to position [1158, 0]
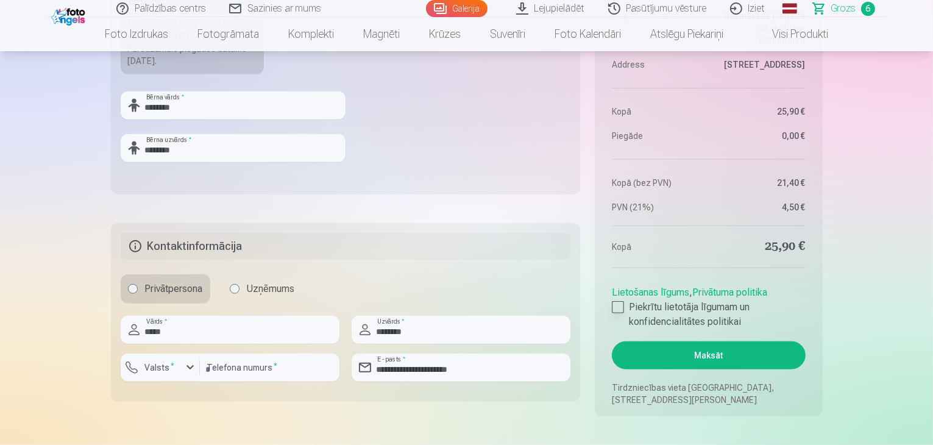
click at [618, 304] on div at bounding box center [618, 307] width 12 height 12
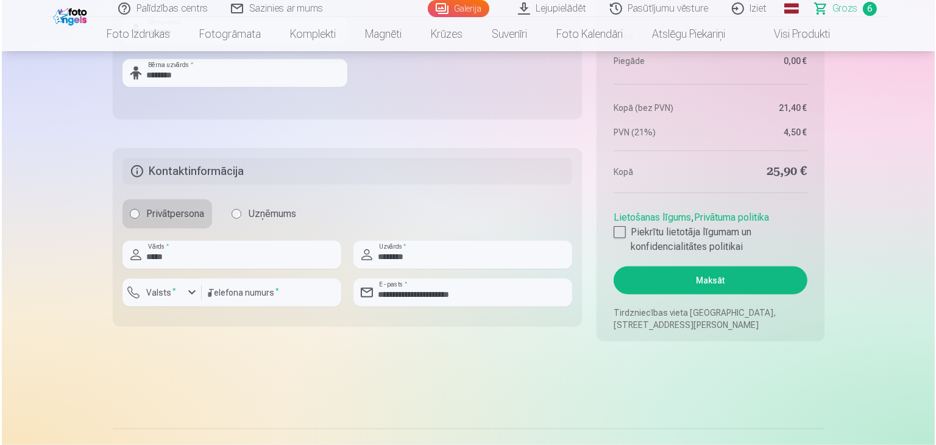
scroll to position [1280, 0]
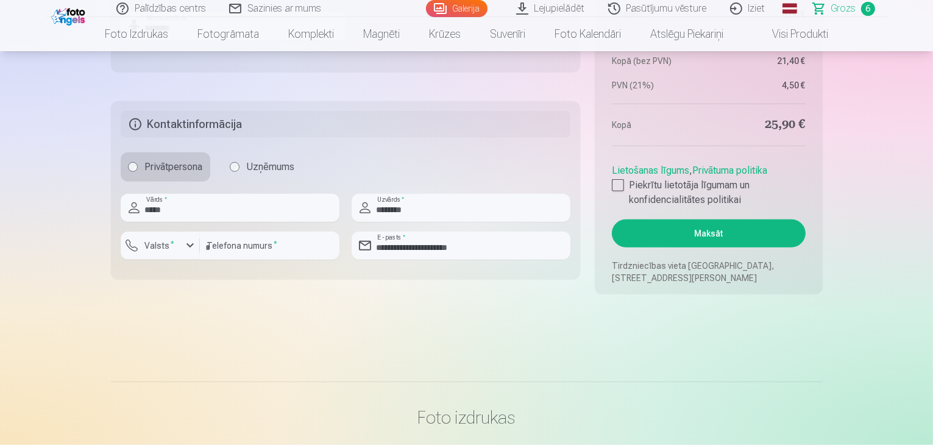
click at [715, 225] on button "Maksāt" at bounding box center [708, 233] width 193 height 28
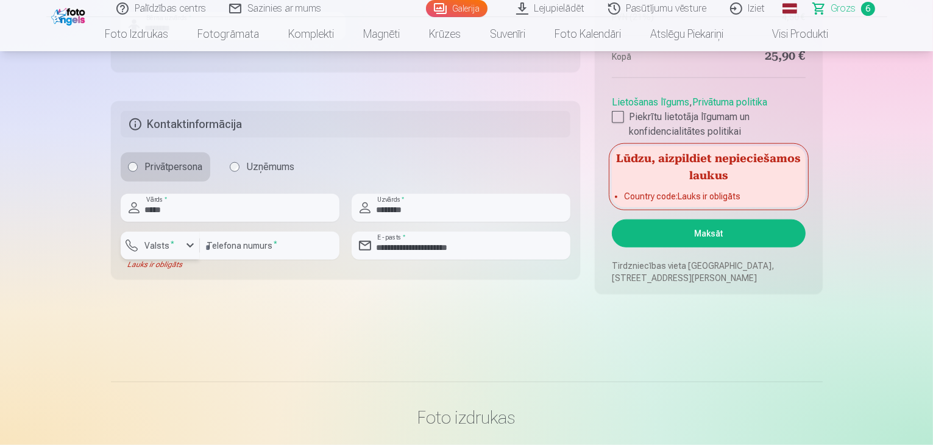
click at [193, 245] on div "button" at bounding box center [190, 245] width 15 height 15
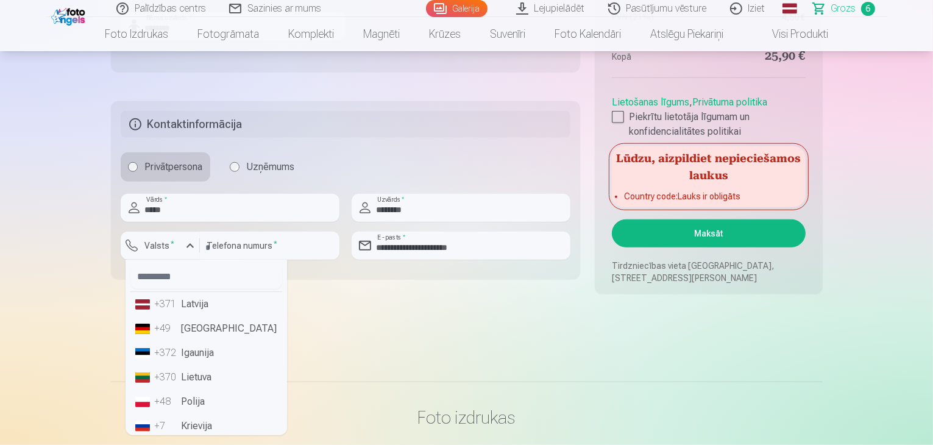
click at [190, 302] on li "+371 Latvija" at bounding box center [206, 304] width 152 height 24
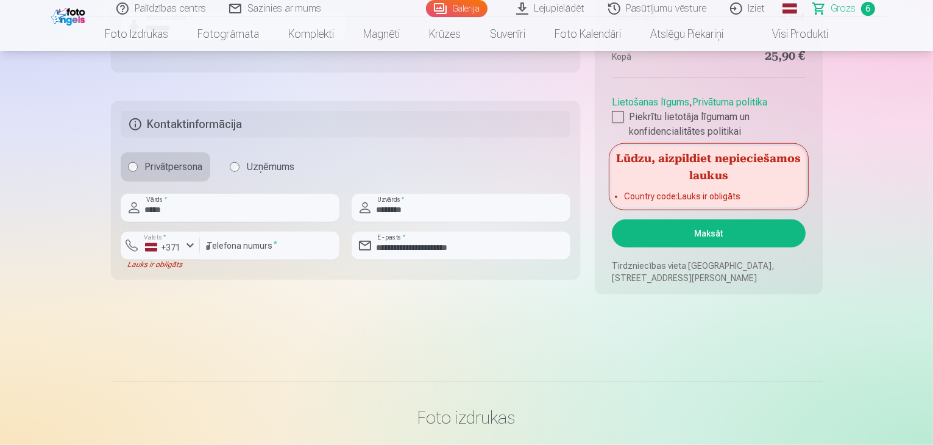
click at [657, 230] on button "Maksāt" at bounding box center [708, 233] width 193 height 28
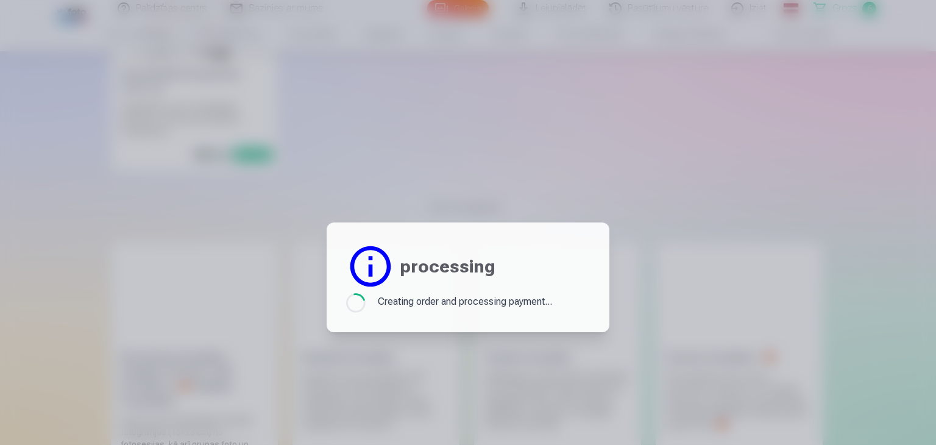
scroll to position [1839, 0]
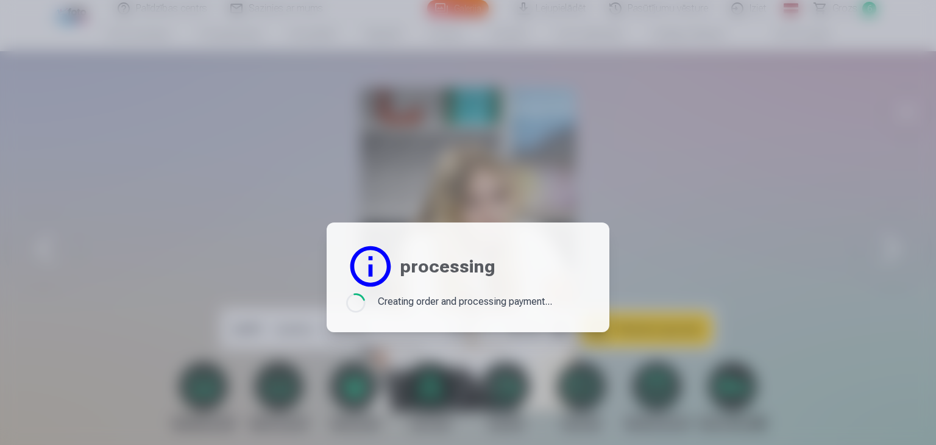
click at [831, 220] on div at bounding box center [468, 222] width 936 height 445
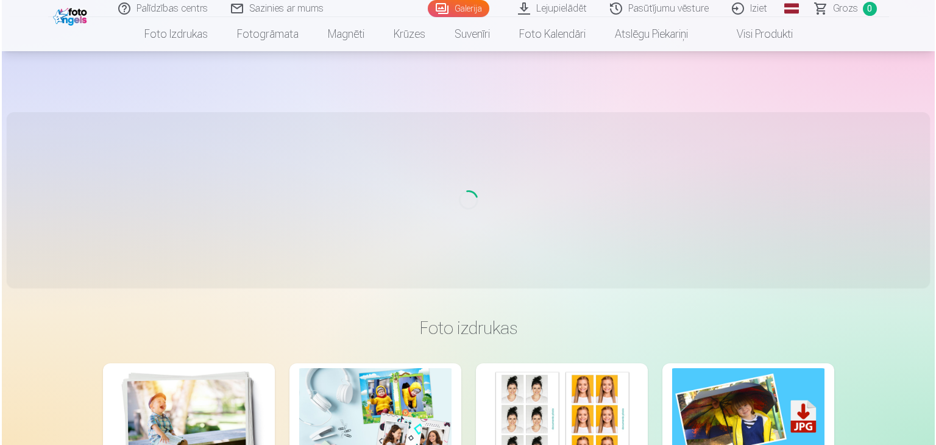
scroll to position [6686, 0]
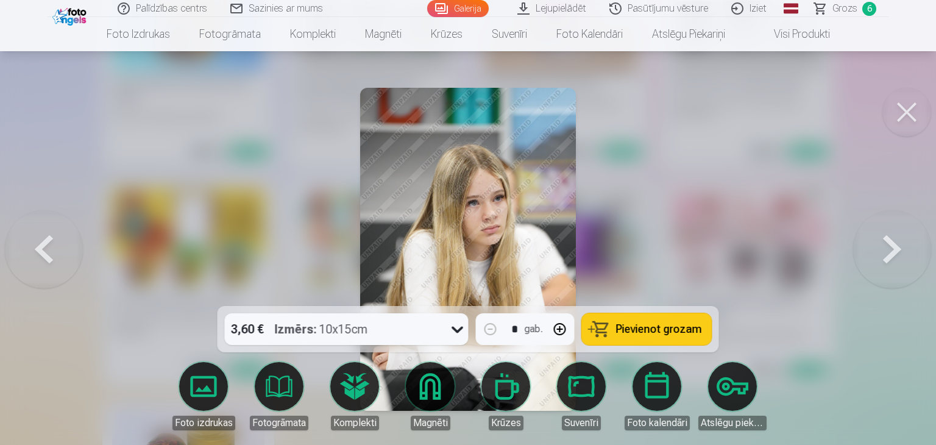
click at [838, 7] on span "Grozs" at bounding box center [845, 8] width 25 height 15
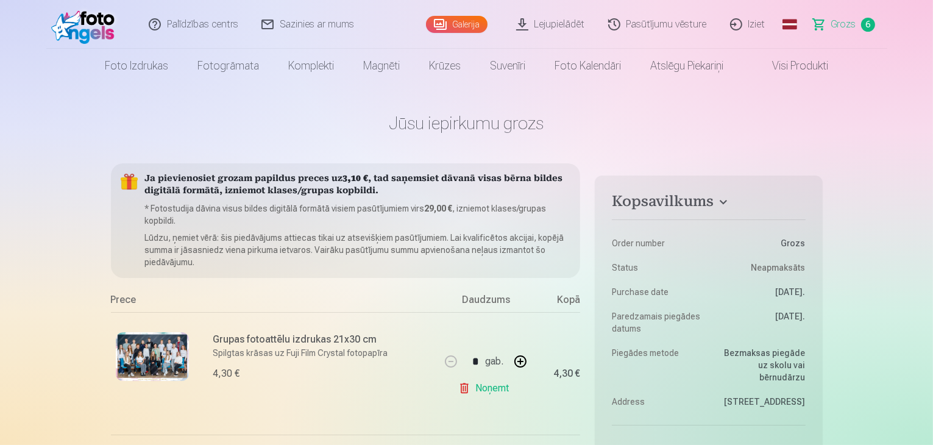
click at [457, 19] on link "Galerija" at bounding box center [457, 24] width 62 height 17
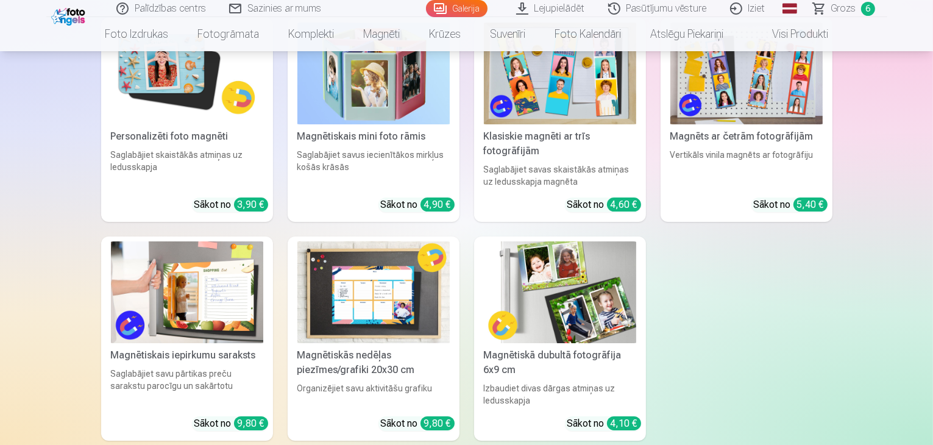
scroll to position [4207, 0]
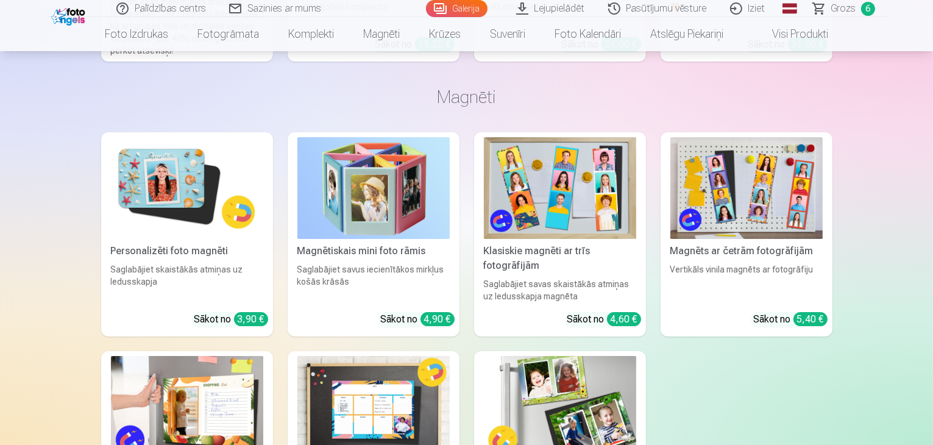
click at [832, 5] on link "Grozs 6" at bounding box center [844, 8] width 85 height 17
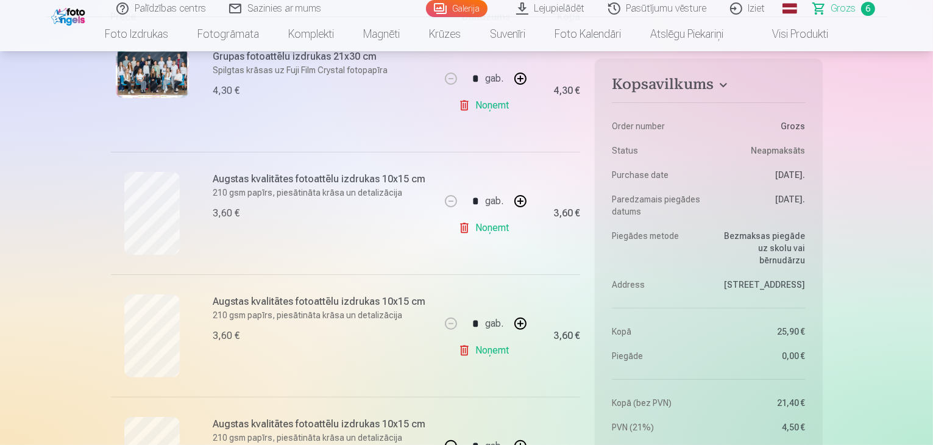
scroll to position [305, 0]
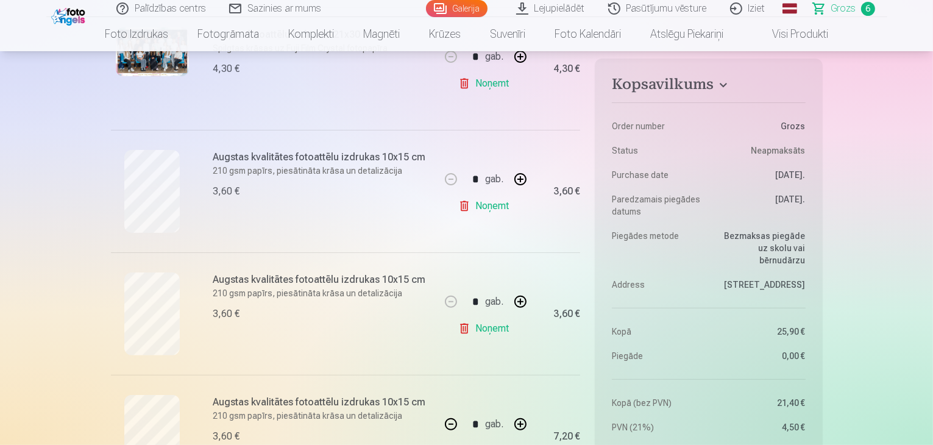
click at [490, 329] on link "Noņemt" at bounding box center [485, 328] width 55 height 24
type input "*"
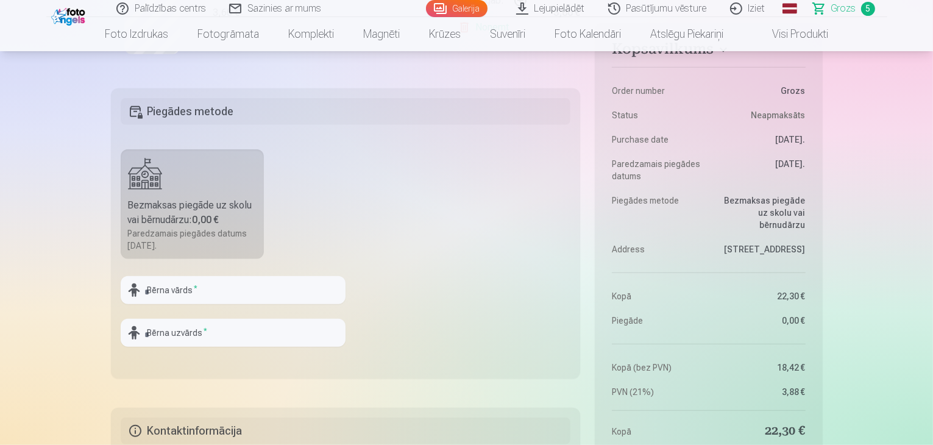
scroll to position [854, 0]
click at [239, 283] on input "text" at bounding box center [233, 288] width 225 height 28
type input "********"
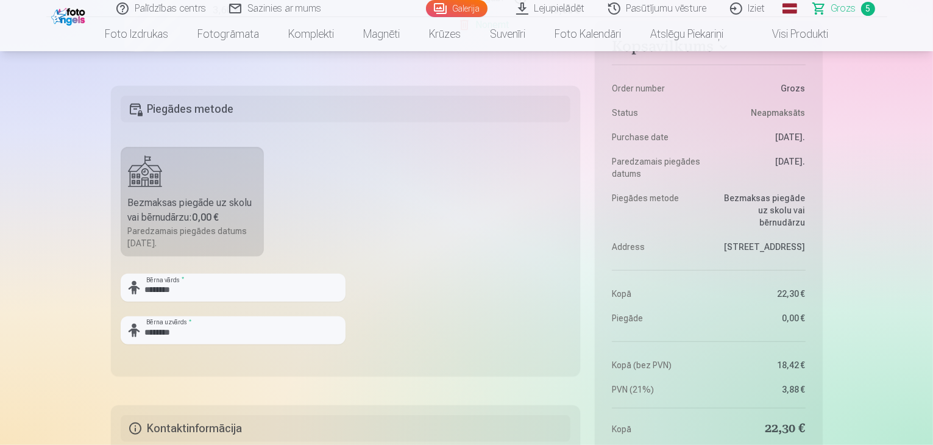
type input "********"
type input "**********"
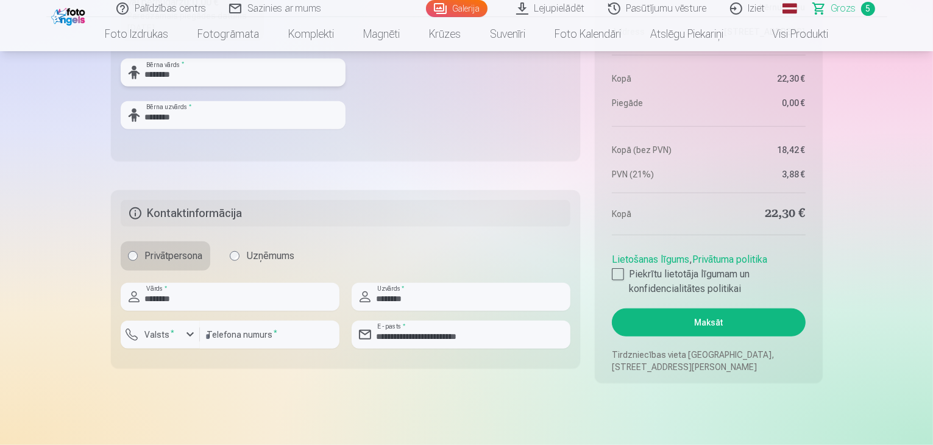
scroll to position [1097, 0]
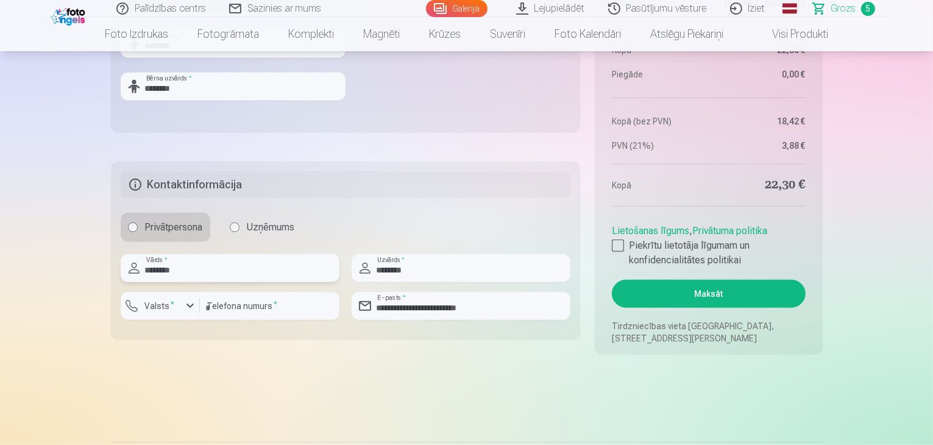
click at [261, 269] on input "********" at bounding box center [230, 268] width 219 height 28
type input "*"
type input "*****"
click at [256, 308] on input "number" at bounding box center [270, 306] width 140 height 28
type input "********"
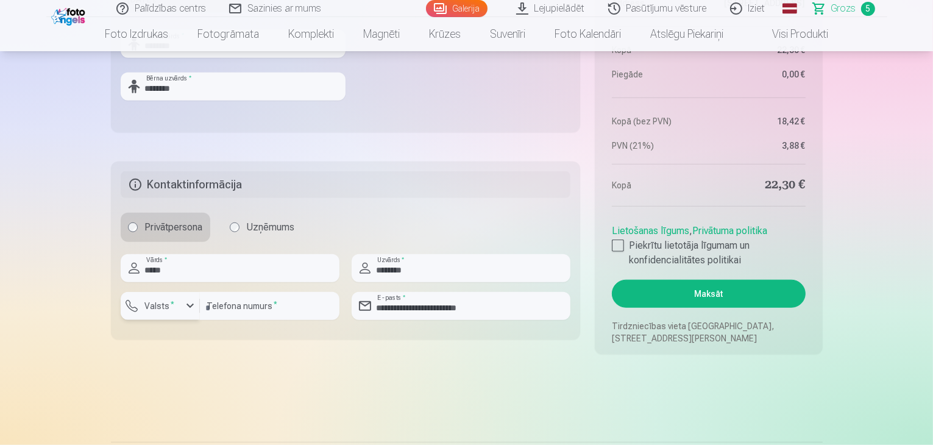
click at [166, 305] on label "Valsts *" at bounding box center [160, 306] width 40 height 12
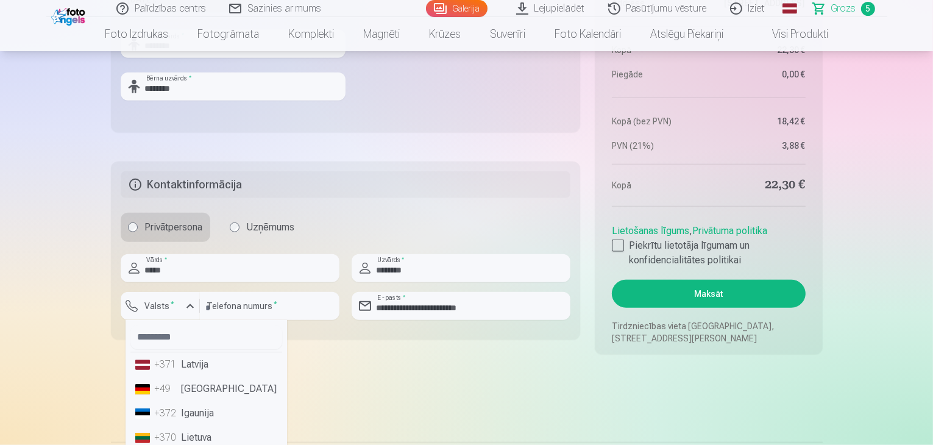
click at [186, 362] on li "+371 Latvija" at bounding box center [206, 364] width 152 height 24
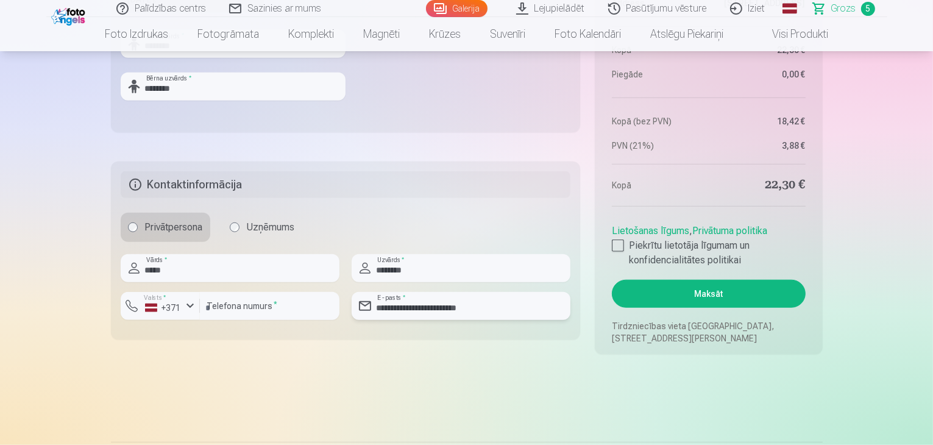
click at [448, 305] on input "**********" at bounding box center [461, 306] width 219 height 28
click at [529, 298] on input "**********" at bounding box center [461, 306] width 219 height 28
type input "*"
type input "**********"
click at [621, 243] on div at bounding box center [618, 246] width 12 height 12
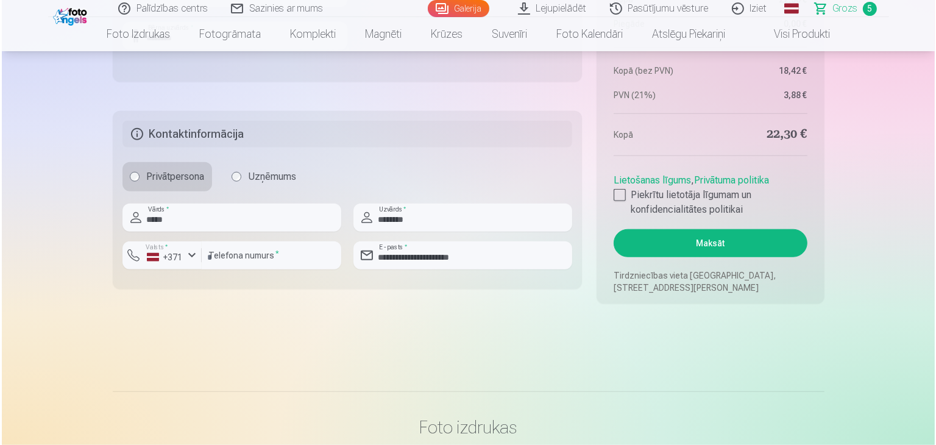
scroll to position [1219, 0]
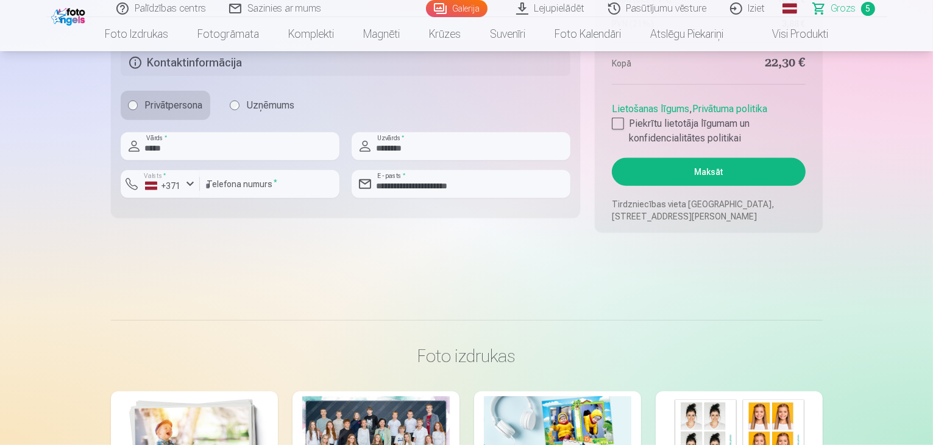
click at [679, 162] on button "Maksāt" at bounding box center [708, 172] width 193 height 28
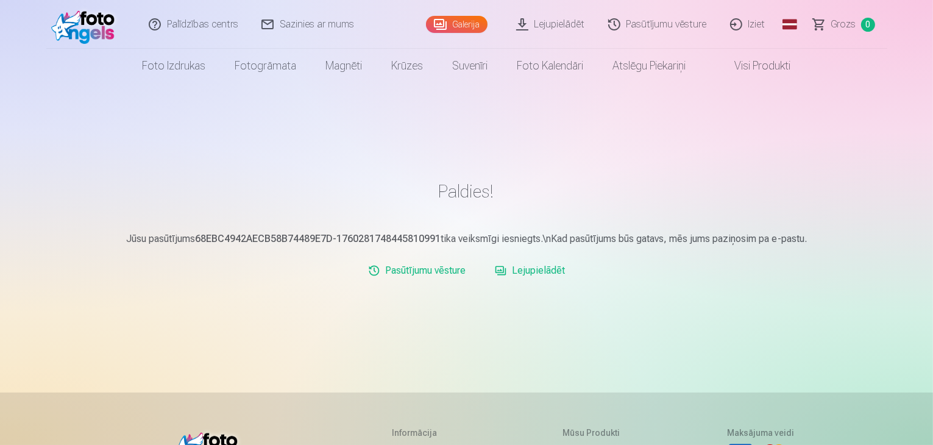
click at [568, 24] on link "Lejupielādēt" at bounding box center [551, 24] width 92 height 49
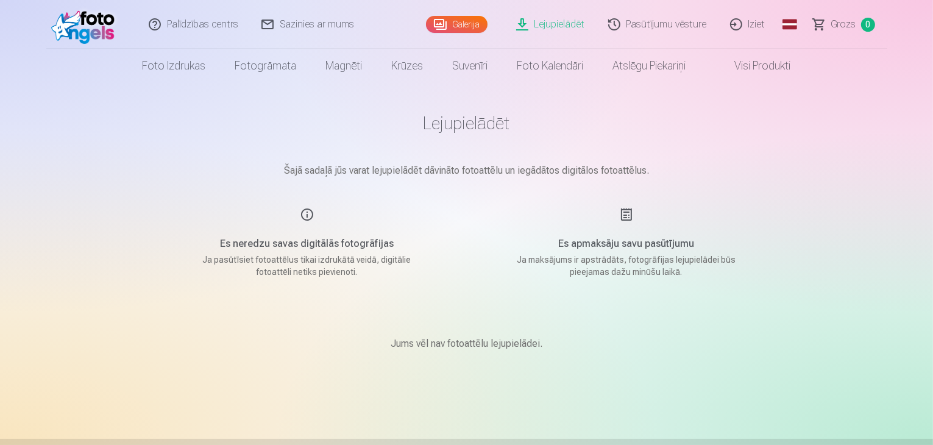
click at [624, 212] on div "Es apmaksāju savu pasūtījumu Ja maksājums ir apstrādāts, fotogrāfijas lejupielā…" at bounding box center [627, 242] width 290 height 71
click at [619, 259] on p "Ja maksājums ir apstrādāts, fotogrāfijas lejupielādei būs pieejamas dažu minūšu…" at bounding box center [627, 266] width 232 height 24
click at [637, 240] on h5 "Es apmaksāju savu pasūtījumu" at bounding box center [627, 244] width 232 height 15
click at [627, 210] on div "Es apmaksāju savu pasūtījumu Ja maksājums ir apstrādāts, fotogrāfijas lejupielā…" at bounding box center [627, 242] width 290 height 71
